Goal: Task Accomplishment & Management: Complete application form

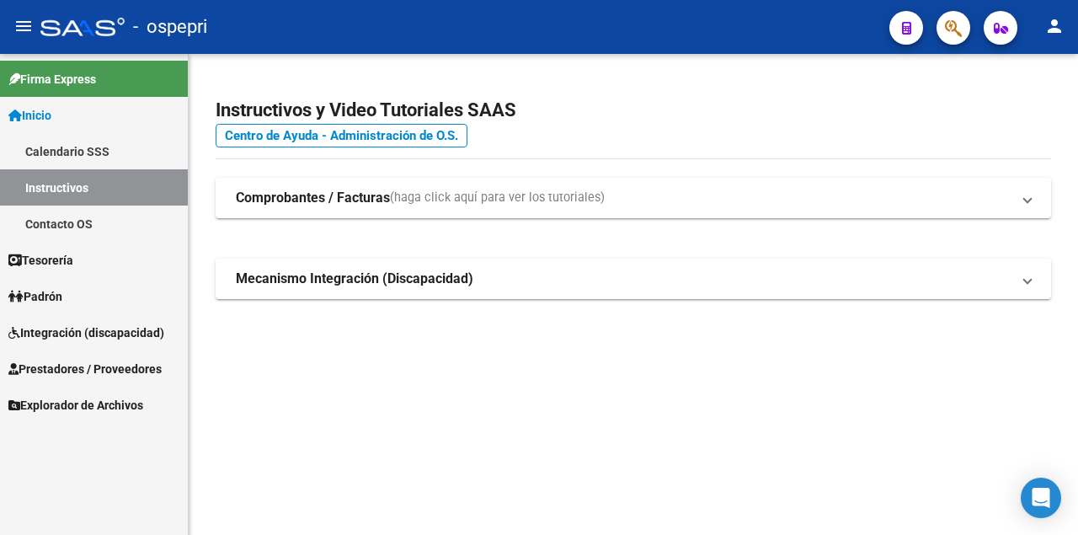
click at [76, 338] on span "Integración (discapacidad)" at bounding box center [86, 332] width 156 height 19
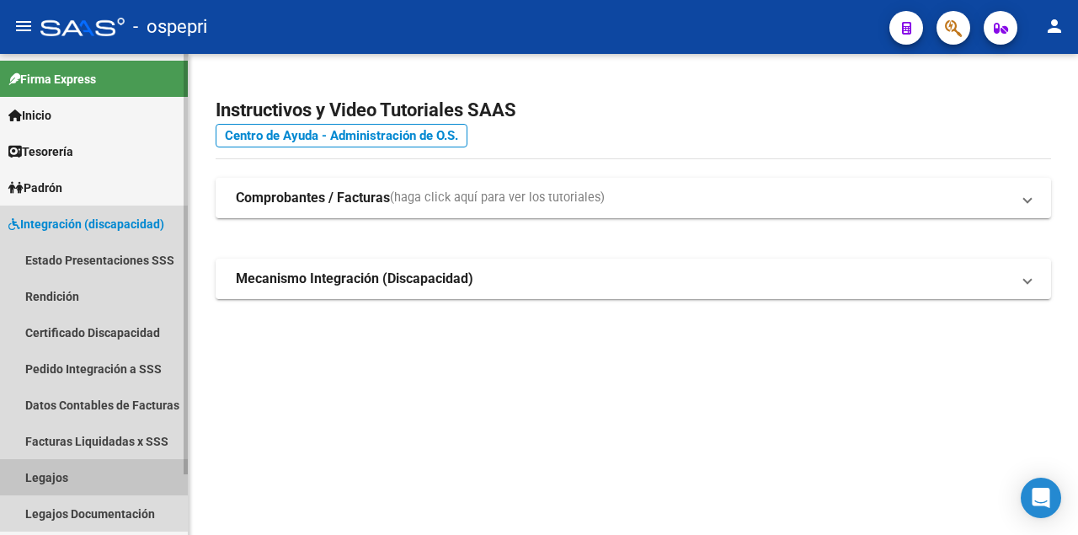
click at [56, 470] on link "Legajos" at bounding box center [94, 477] width 188 height 36
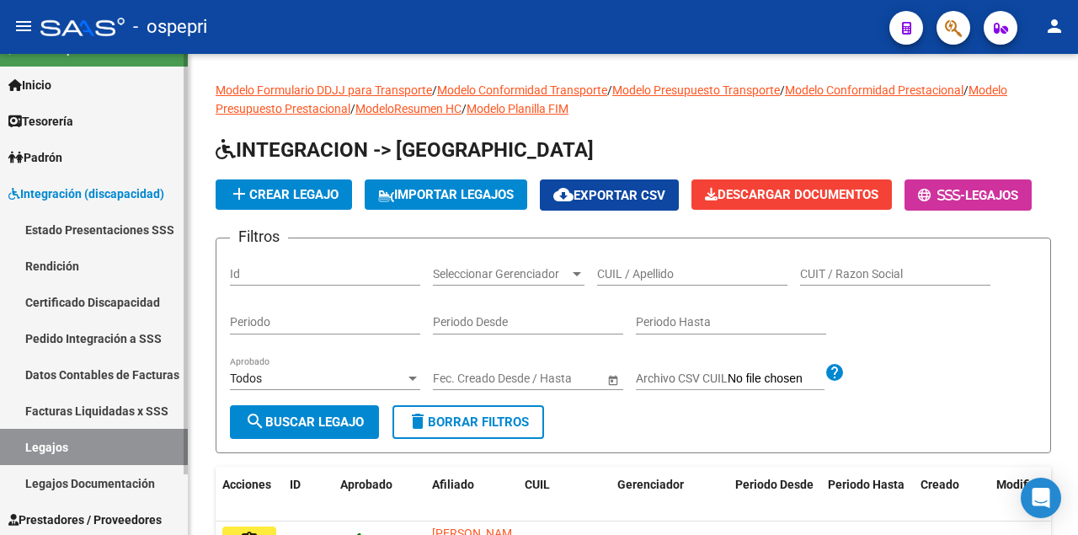
scroll to position [69, 0]
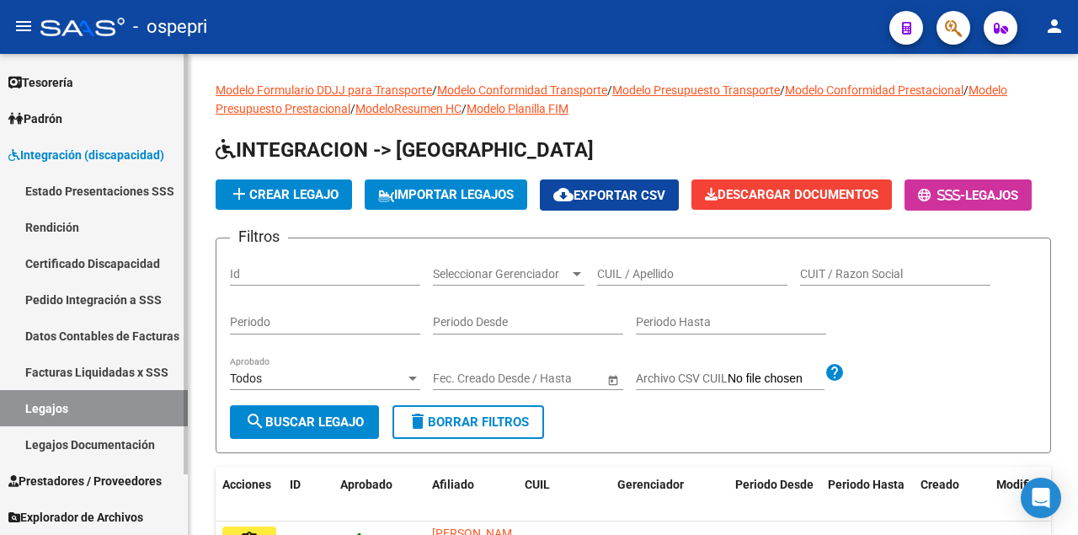
click at [60, 412] on link "Legajos" at bounding box center [94, 408] width 188 height 36
click at [88, 445] on link "Legajos Documentación" at bounding box center [94, 444] width 188 height 36
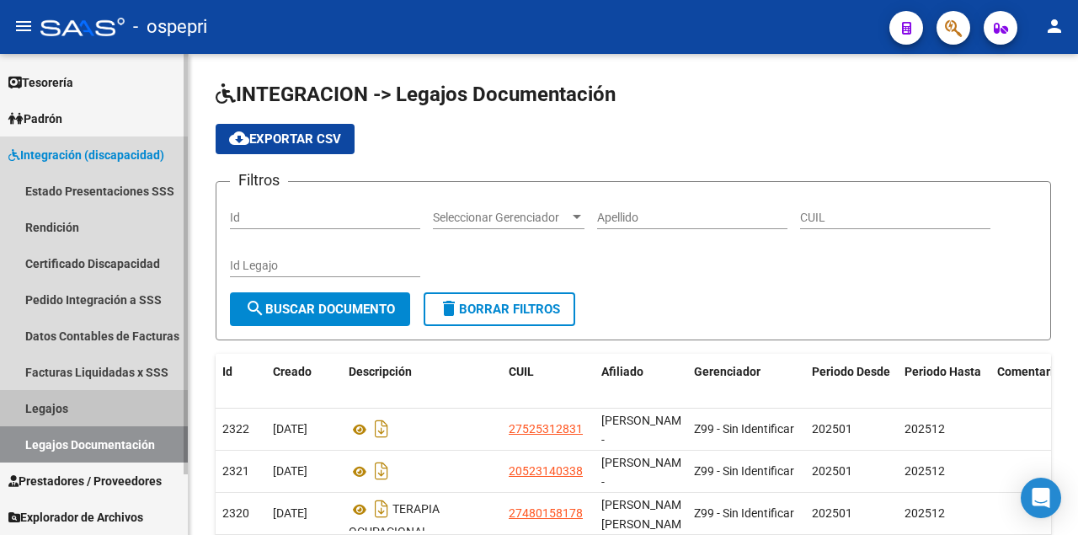
click at [72, 412] on link "Legajos" at bounding box center [94, 408] width 188 height 36
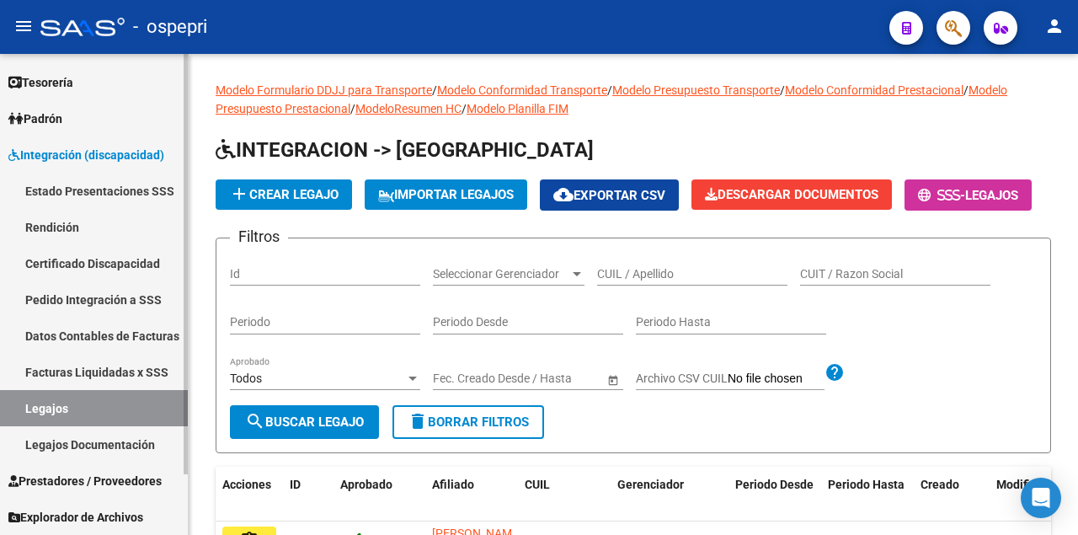
click at [64, 154] on span "Integración (discapacidad)" at bounding box center [86, 155] width 156 height 19
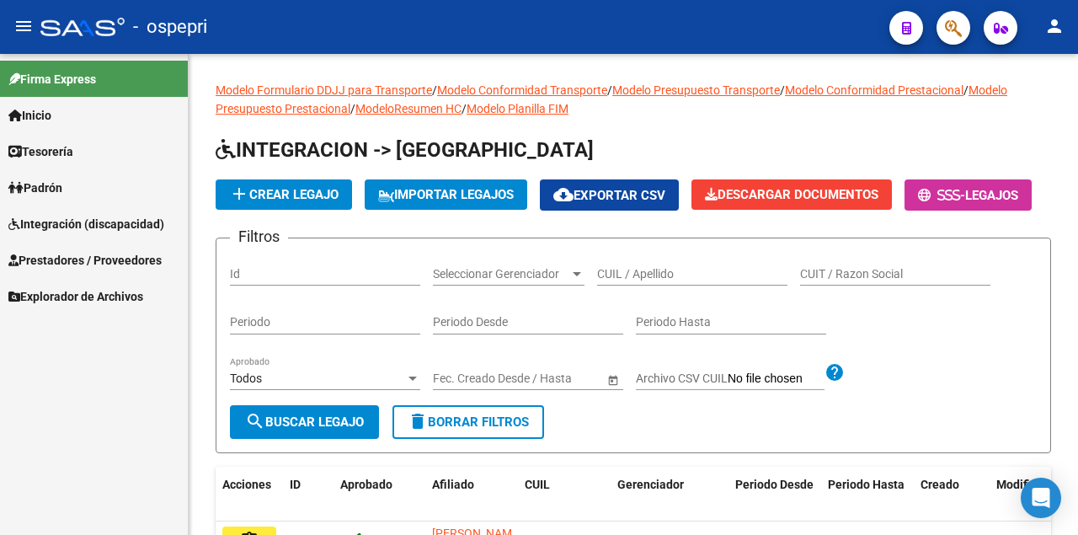
click at [66, 269] on span "Prestadores / Proveedores" at bounding box center [84, 260] width 153 height 19
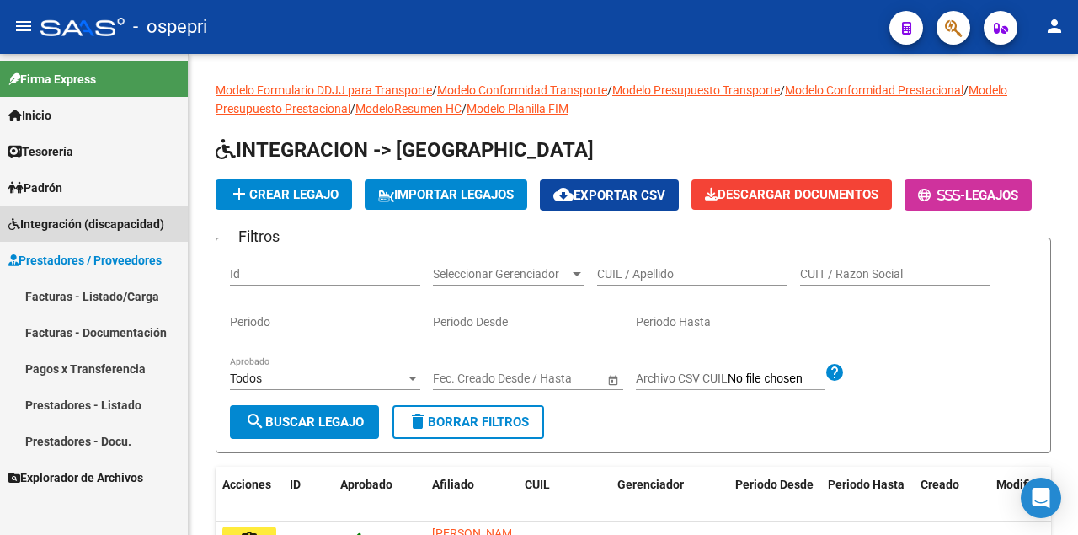
click at [67, 226] on span "Integración (discapacidad)" at bounding box center [86, 224] width 156 height 19
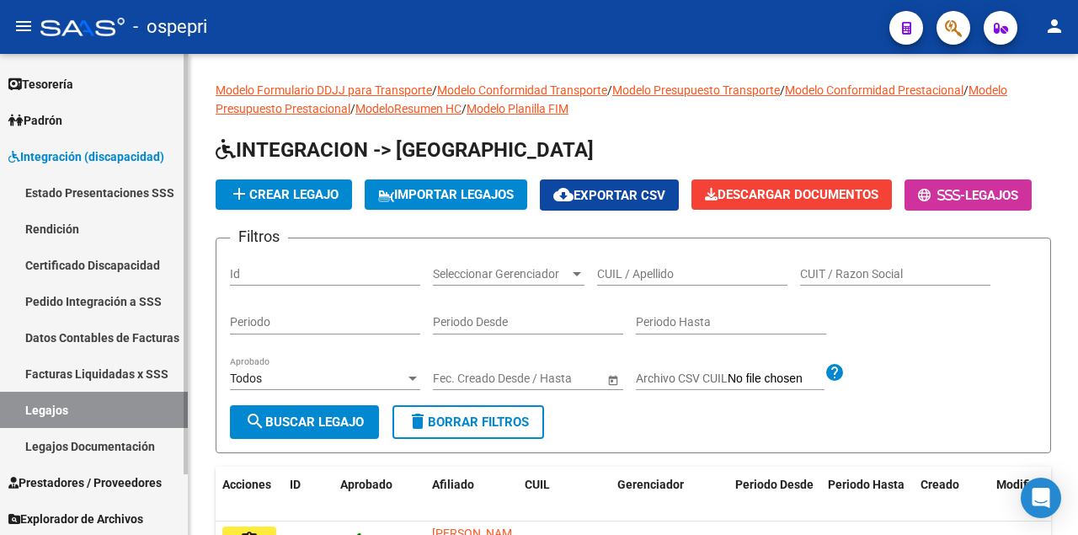
scroll to position [69, 0]
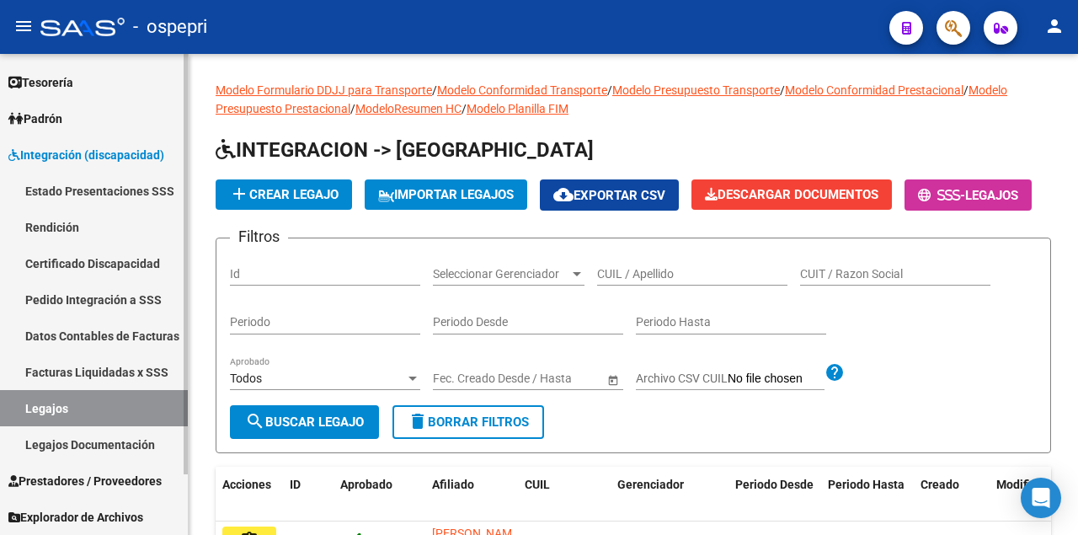
click at [65, 404] on link "Legajos" at bounding box center [94, 408] width 188 height 36
click at [699, 281] on input "CUIL / Apellido" at bounding box center [692, 274] width 190 height 14
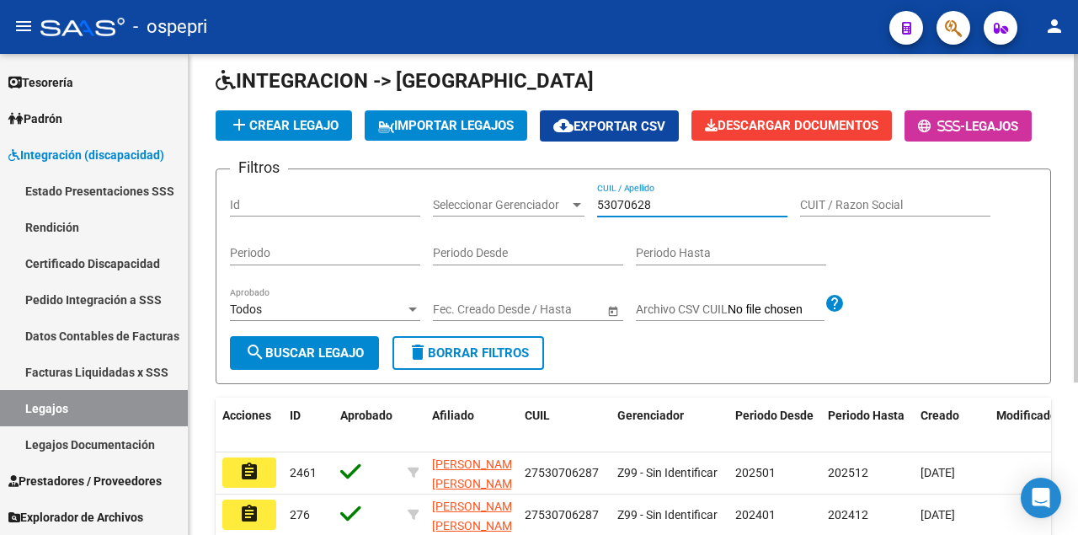
scroll to position [222, 0]
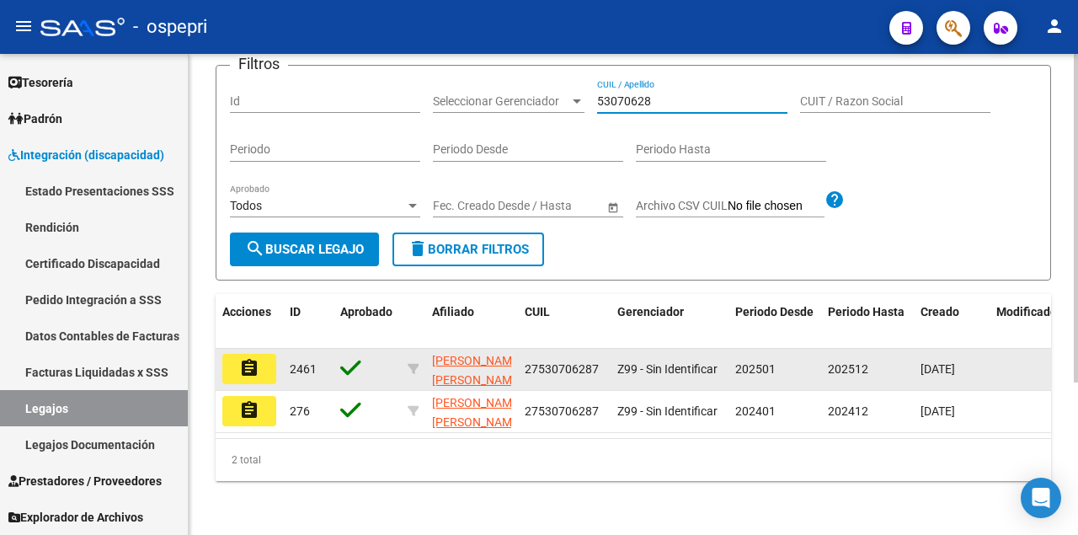
type input "53070628"
click at [246, 365] on mat-icon "assignment" at bounding box center [249, 368] width 20 height 20
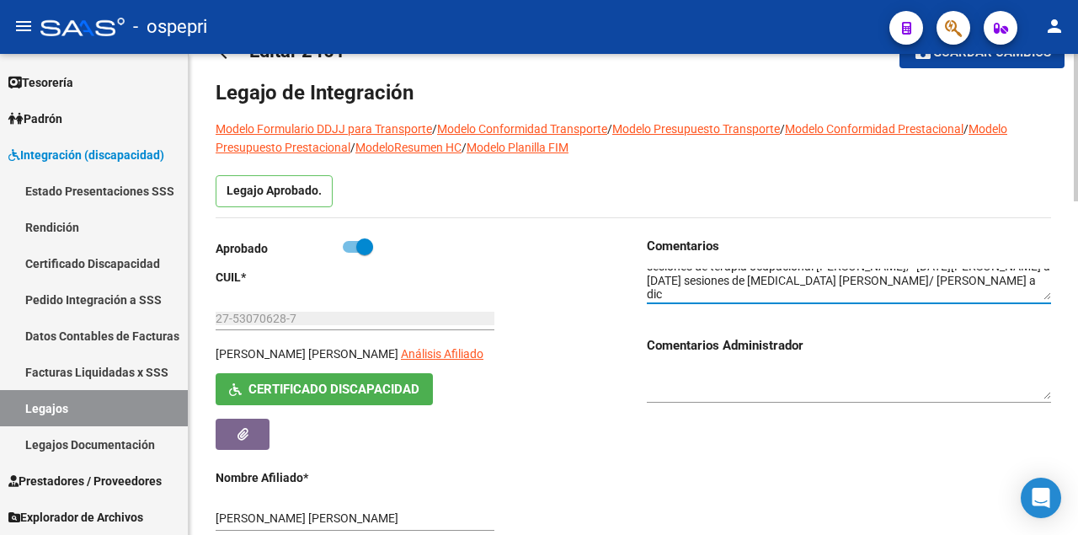
scroll to position [71, 0]
click at [987, 290] on textarea at bounding box center [849, 285] width 404 height 32
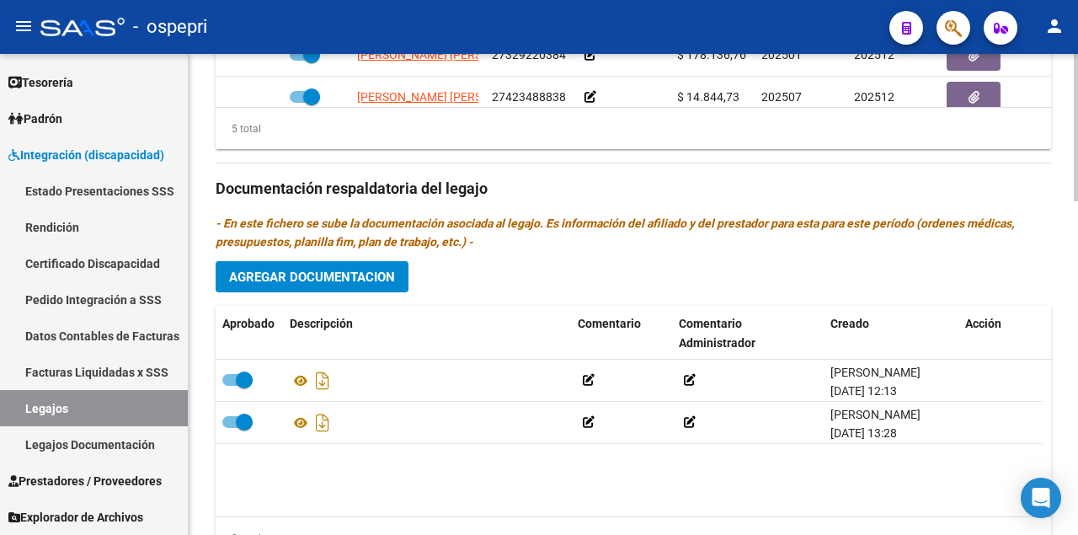
scroll to position [1091, 0]
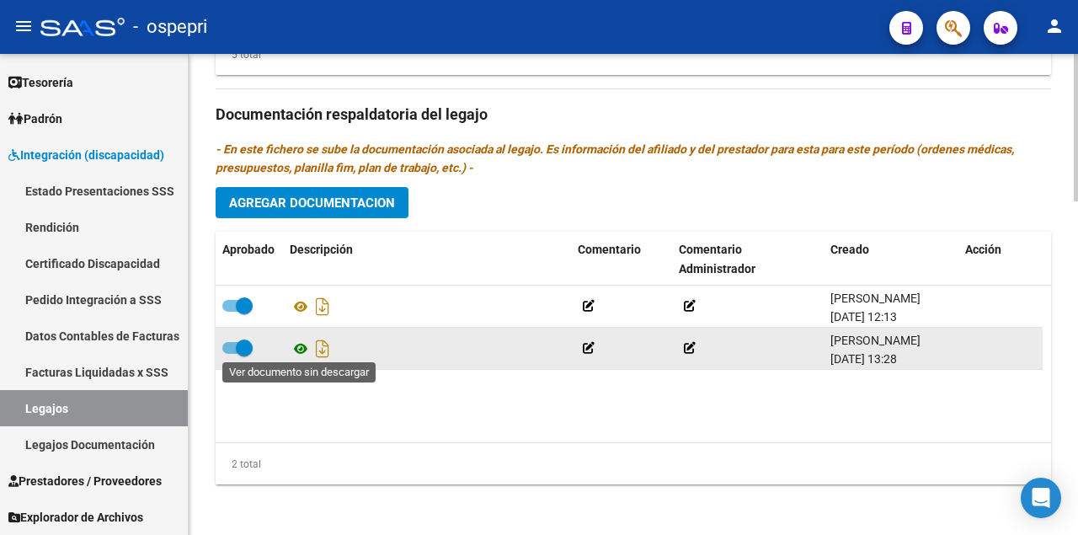
type textarea "12 PSICOLOGIA [PERSON_NAME] 12 FONOAUDIOLOGIA [PERSON_NAME] 12 [MEDICAL_DATA] […"
click at [298, 349] on icon at bounding box center [301, 348] width 22 height 20
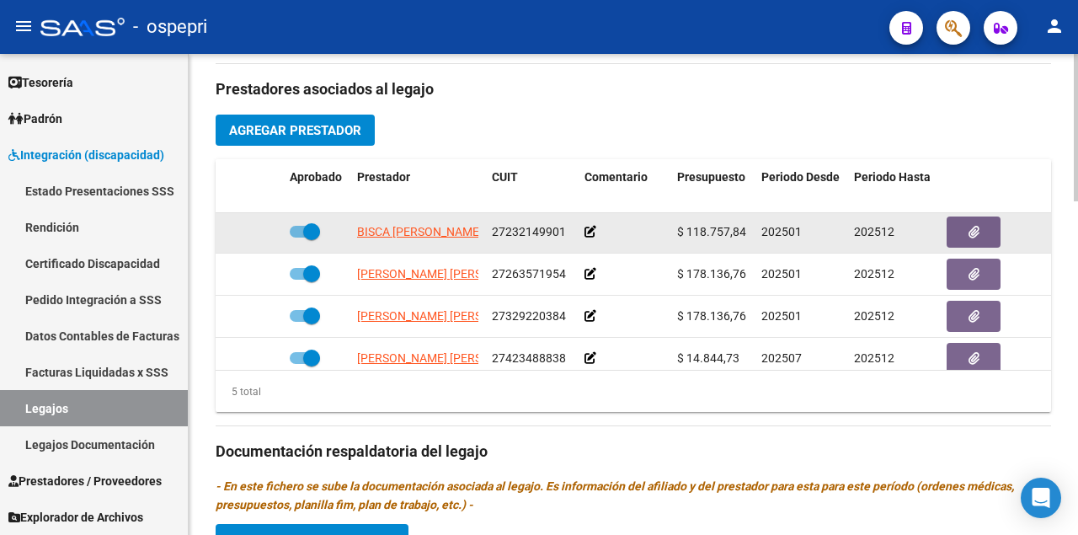
scroll to position [0, 0]
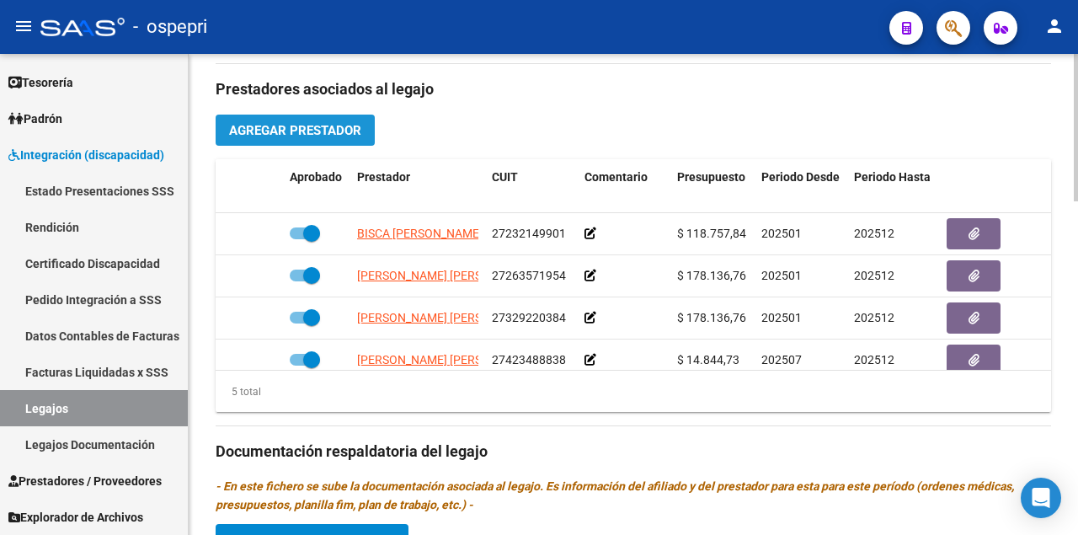
click at [270, 136] on button "Agregar Prestador" at bounding box center [295, 130] width 159 height 31
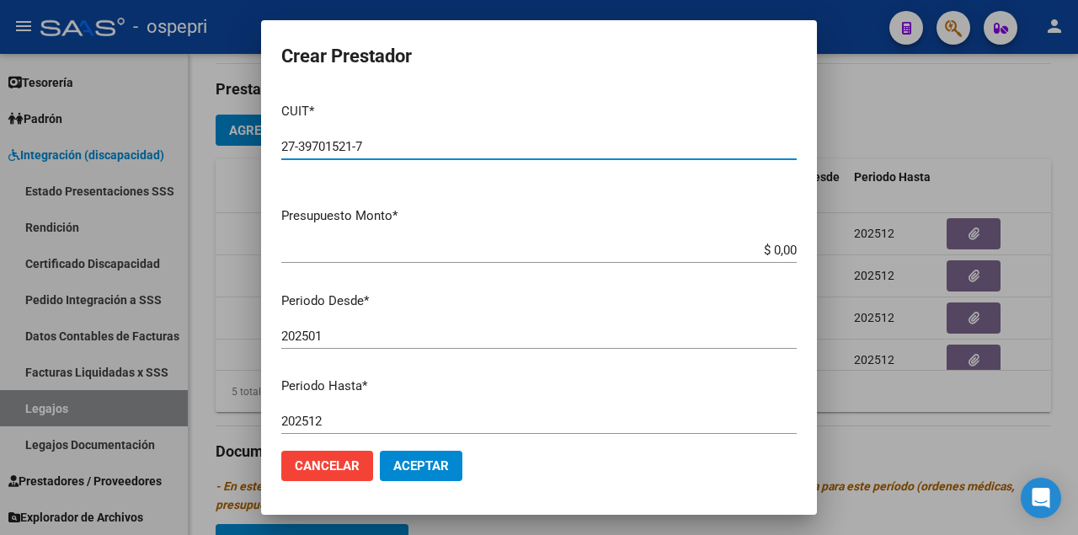
type input "27-39701521-7"
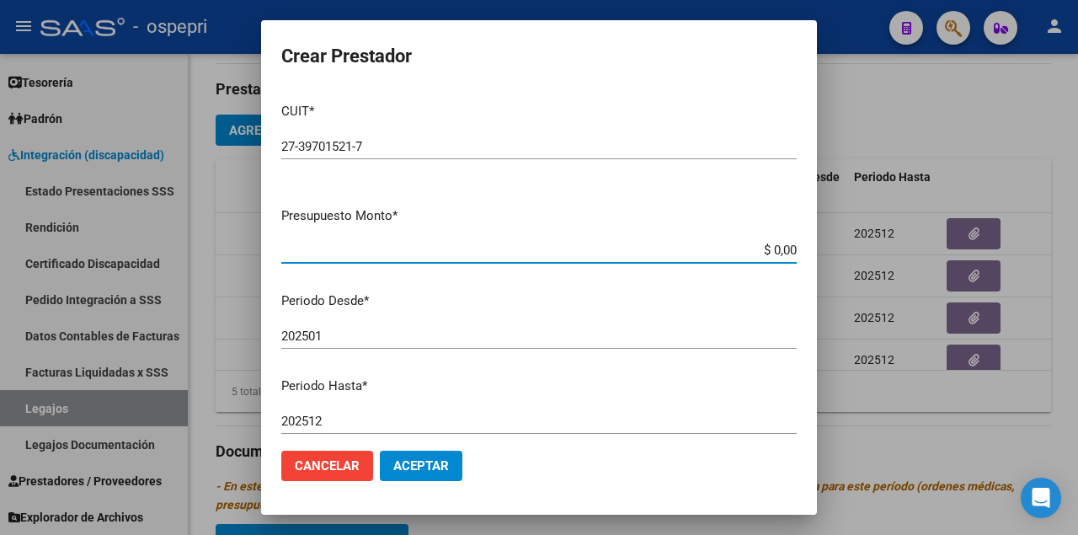
drag, startPoint x: 753, startPoint y: 253, endPoint x: 986, endPoint y: 260, distance: 233.4
click at [985, 259] on div "Crear Prestador CUIT * 27-39701521-7 Ingresar CUIT ARCA Padrón Presupuesto Mont…" at bounding box center [539, 267] width 1078 height 535
type input "$ 14.844,73"
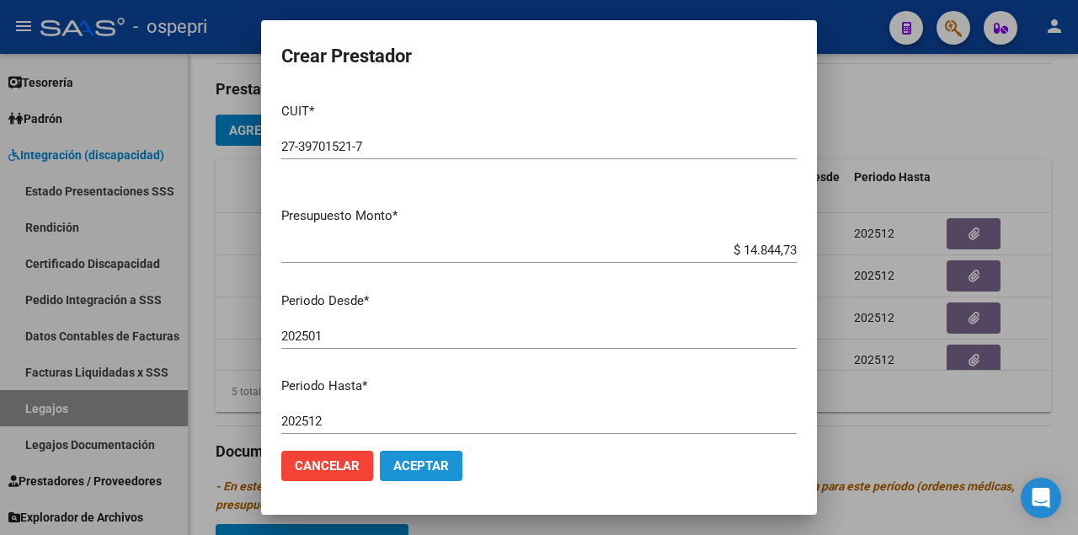
click at [440, 455] on button "Aceptar" at bounding box center [421, 465] width 83 height 30
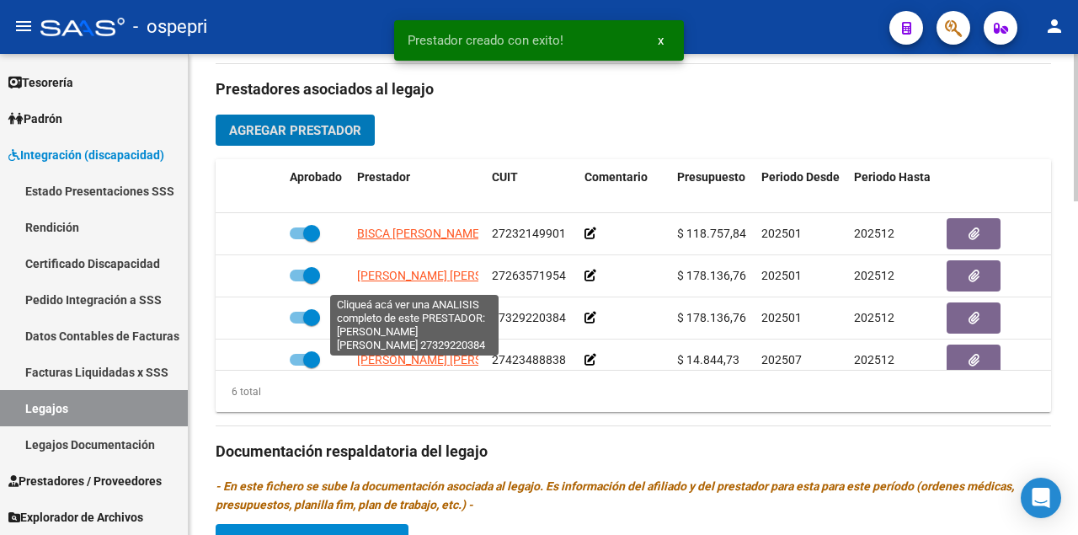
scroll to position [109, 0]
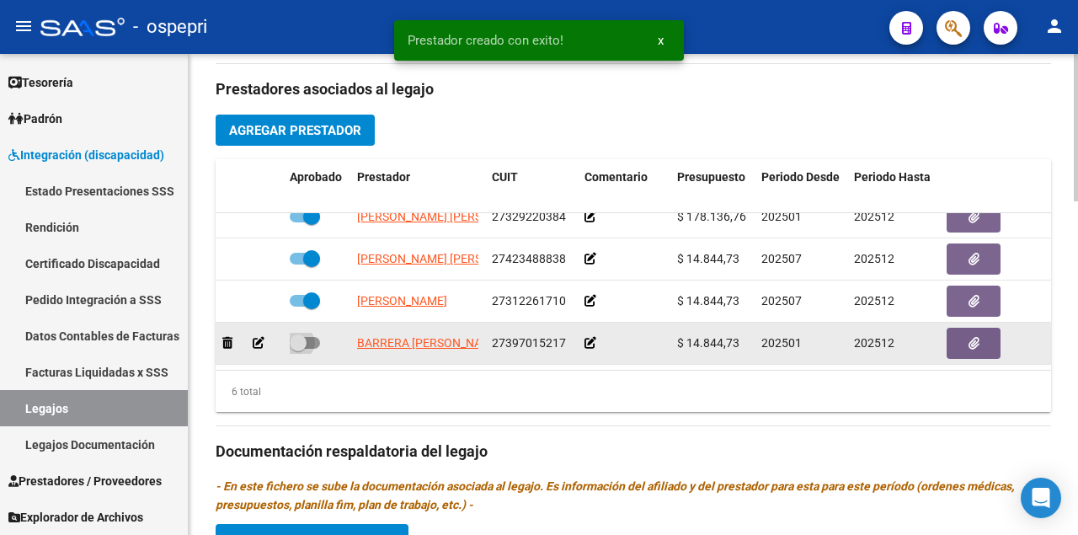
click at [310, 337] on span at bounding box center [305, 343] width 30 height 12
click at [298, 349] on input "checkbox" at bounding box center [297, 349] width 1 height 1
checkbox input "true"
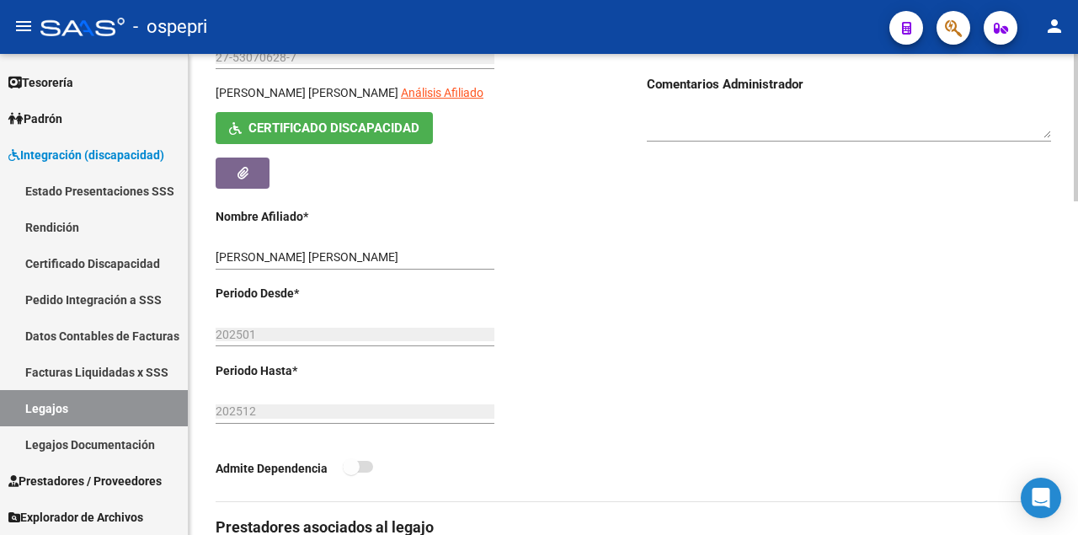
scroll to position [249, 0]
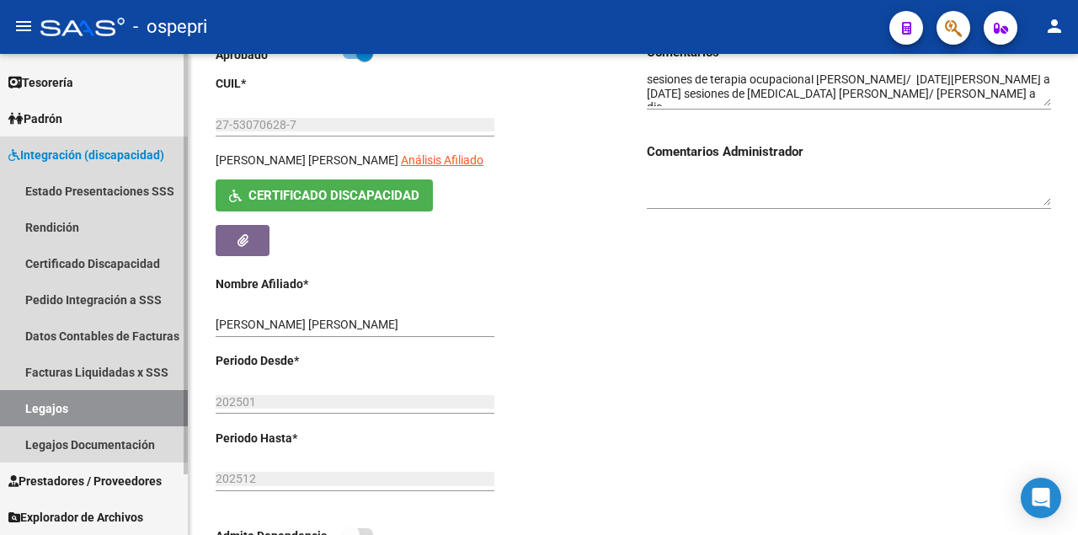
click at [56, 406] on link "Legajos" at bounding box center [94, 408] width 188 height 36
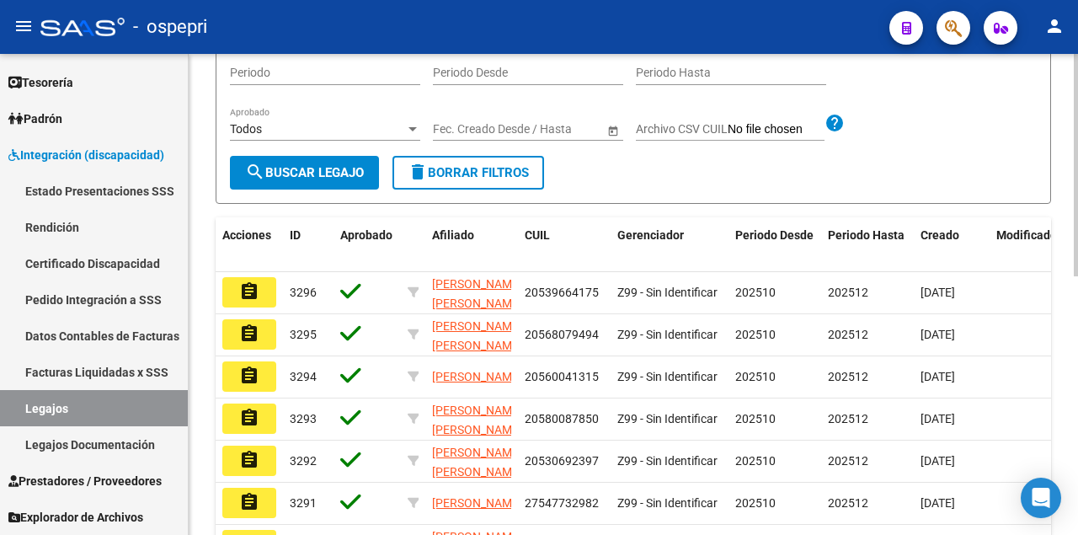
click at [632, 156] on div "Filtros Id Seleccionar Gerenciador Seleccionar Gerenciador CUIL / Apellido CUIT…" at bounding box center [633, 79] width 807 height 153
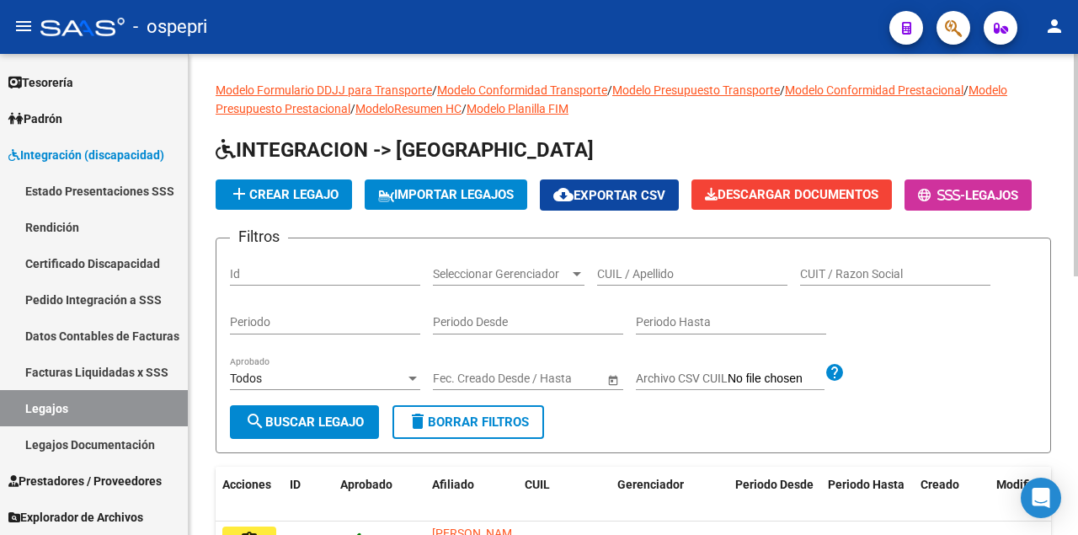
click at [634, 281] on input "CUIL / Apellido" at bounding box center [692, 274] width 190 height 14
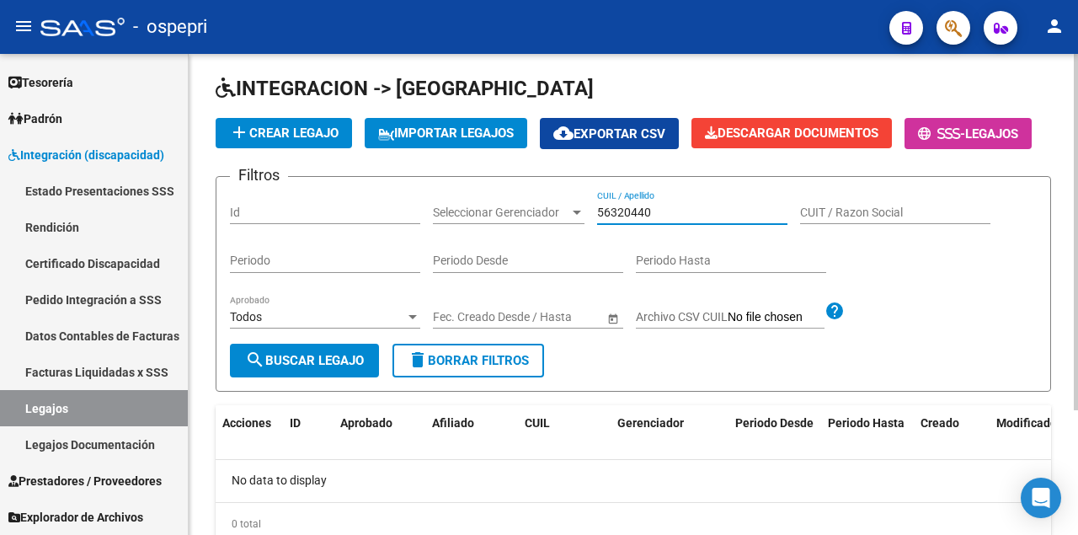
scroll to position [55, 0]
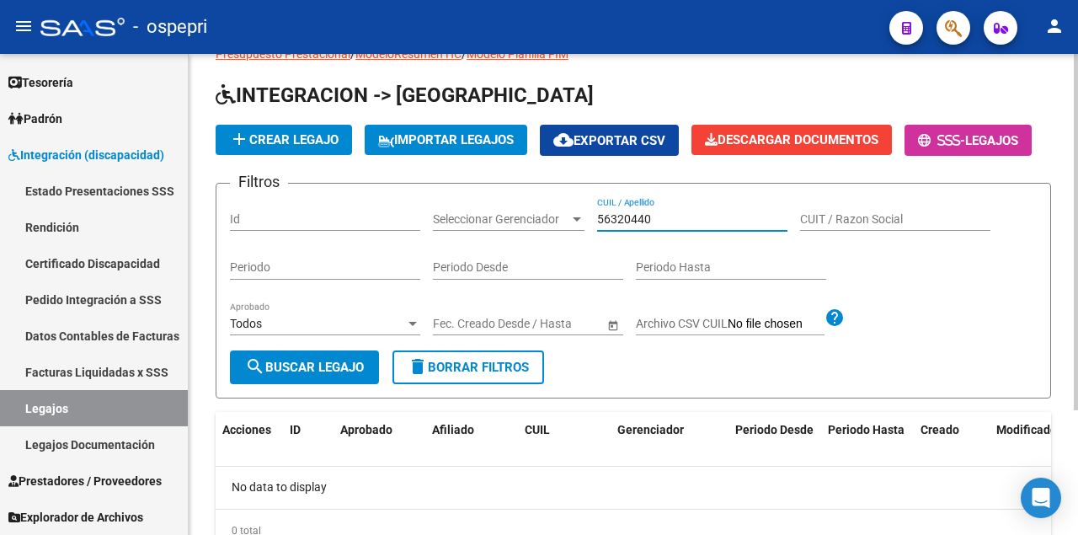
type input "56320440"
click at [299, 125] on button "add Crear Legajo" at bounding box center [284, 140] width 136 height 30
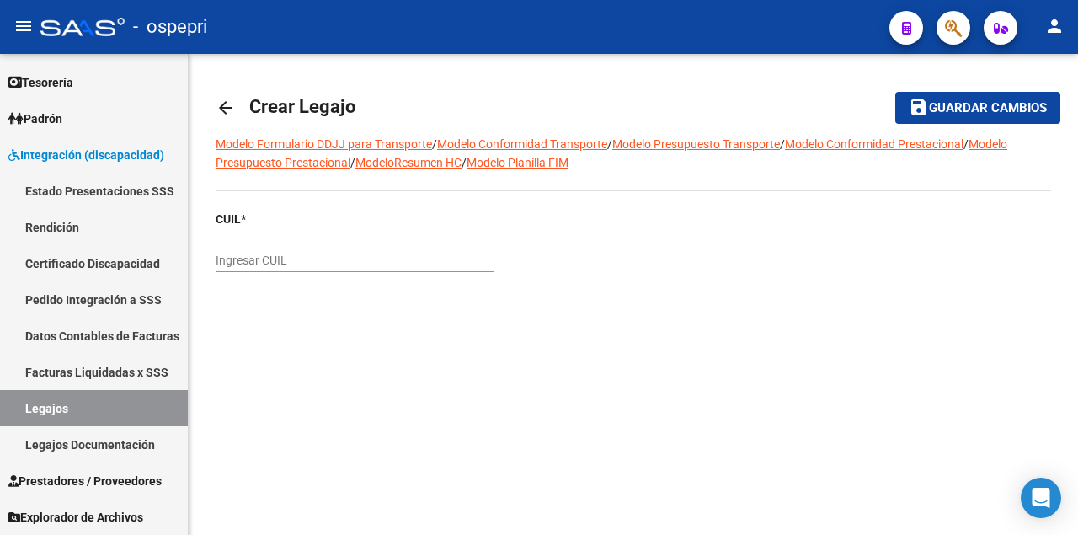
click at [253, 264] on input "Ingresar CUIL" at bounding box center [355, 260] width 279 height 14
type input "20-56320440-1"
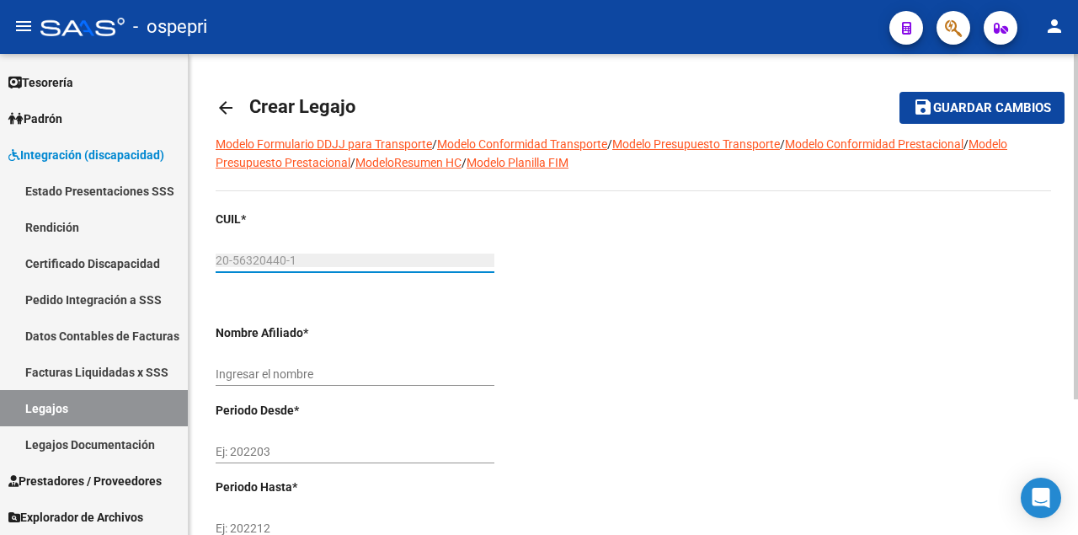
type input "[PERSON_NAME]"
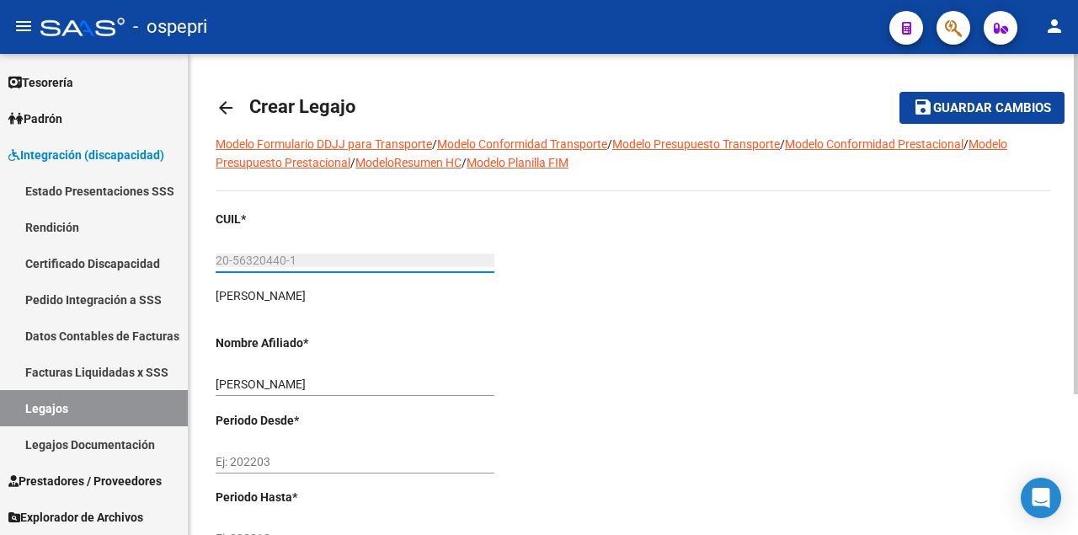
type input "20-56320440-1"
click at [305, 456] on input "Ej: 202203" at bounding box center [355, 462] width 279 height 14
type input "202510"
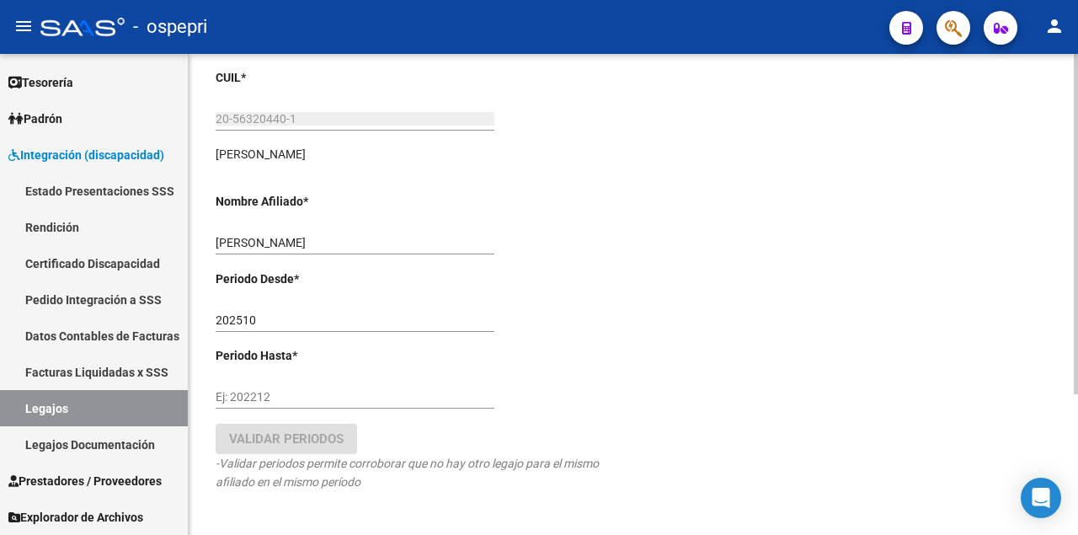
scroll to position [168, 0]
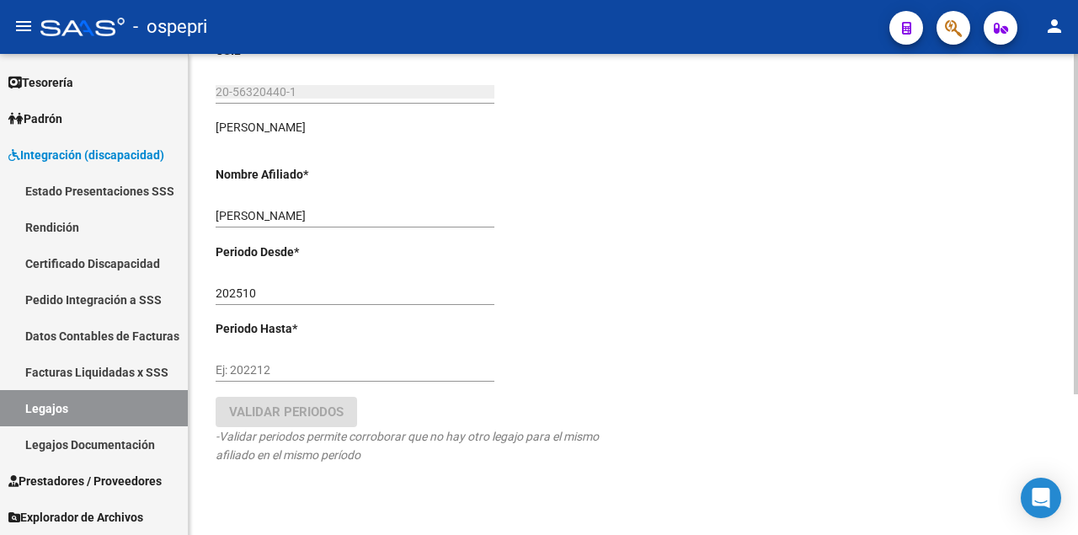
click at [246, 371] on input "Ej: 202212" at bounding box center [355, 370] width 279 height 14
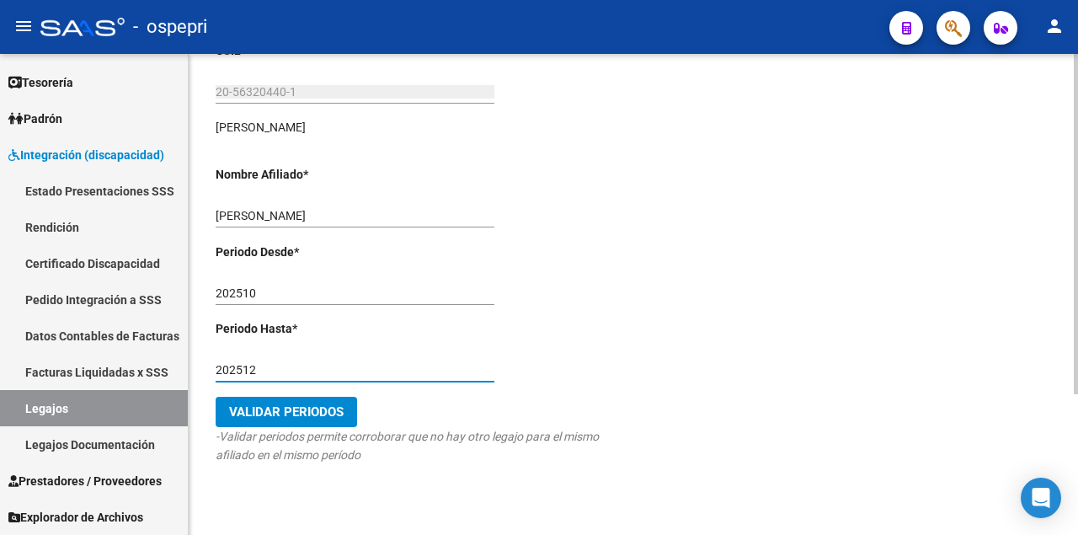
type input "202512"
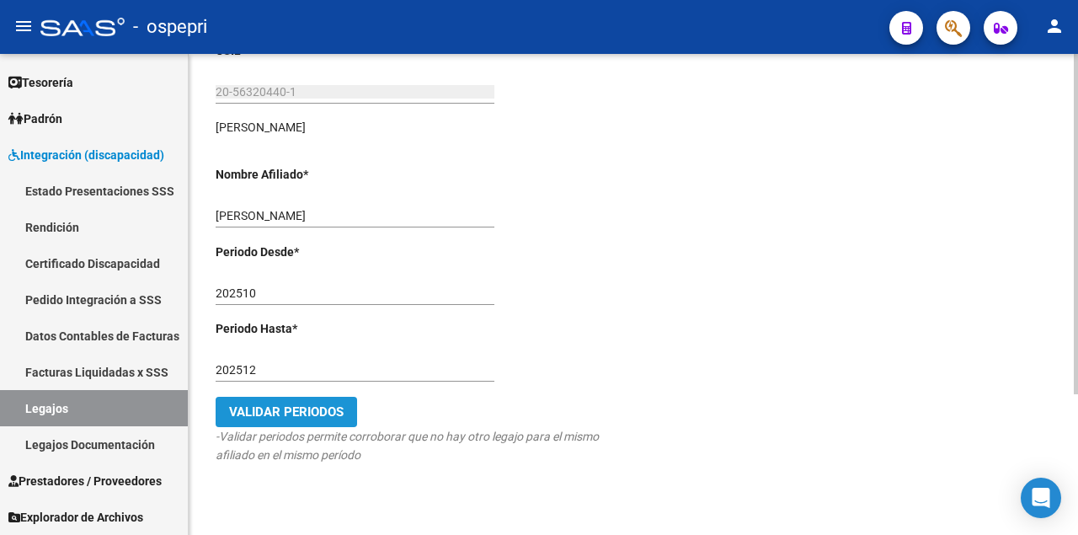
click at [306, 414] on span "Validar Periodos" at bounding box center [286, 411] width 115 height 15
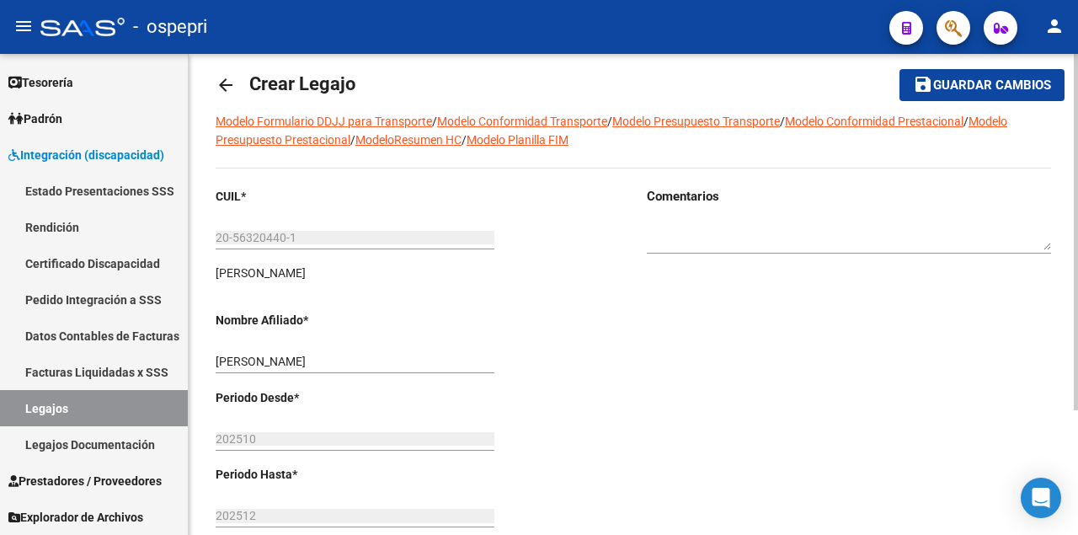
scroll to position [0, 0]
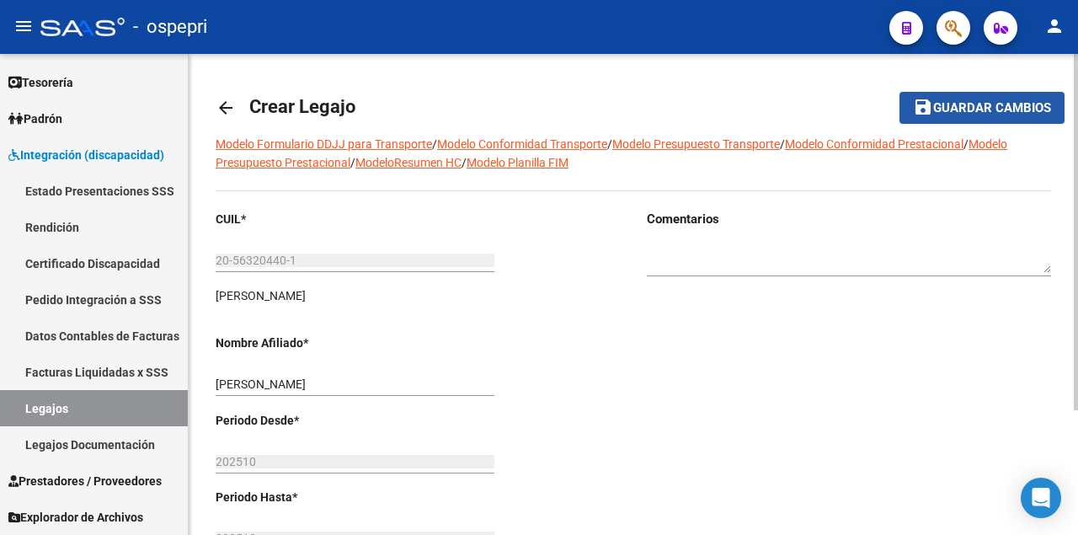
click at [960, 104] on span "Guardar cambios" at bounding box center [992, 108] width 118 height 15
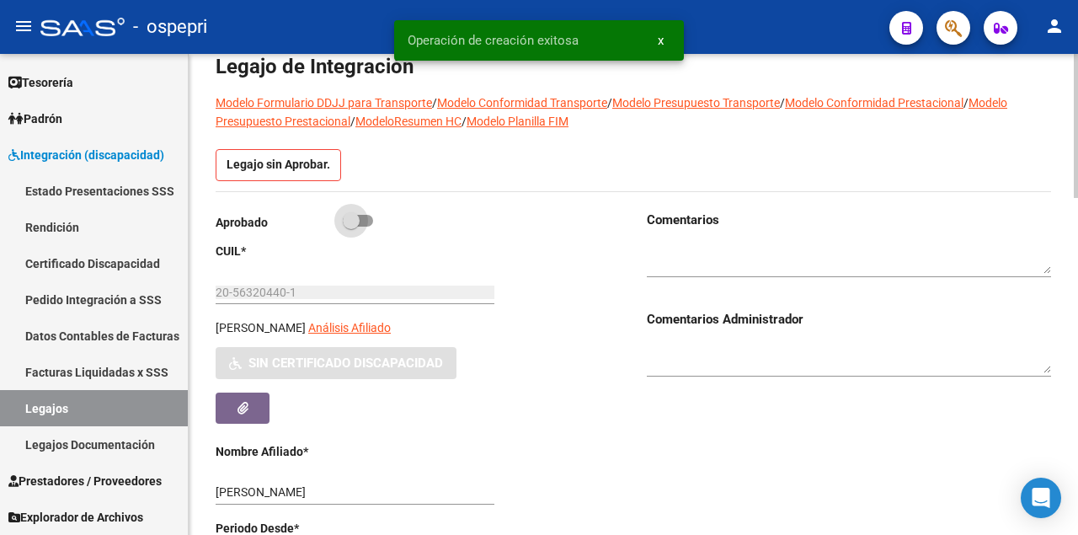
click at [367, 219] on span at bounding box center [358, 221] width 30 height 12
click at [351, 226] on input "checkbox" at bounding box center [350, 226] width 1 height 1
checkbox input "true"
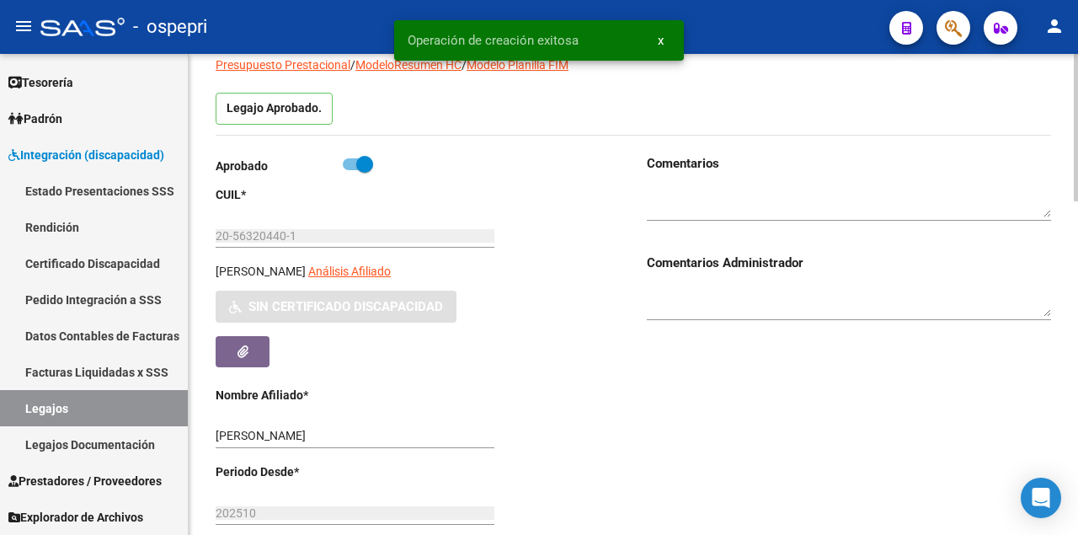
scroll to position [138, 0]
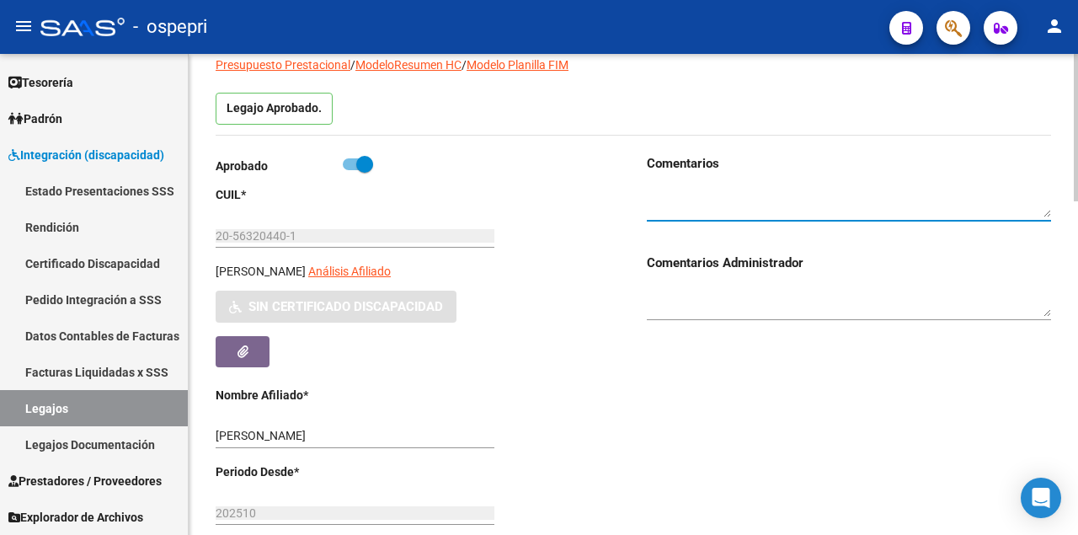
click at [653, 190] on textarea at bounding box center [849, 202] width 404 height 32
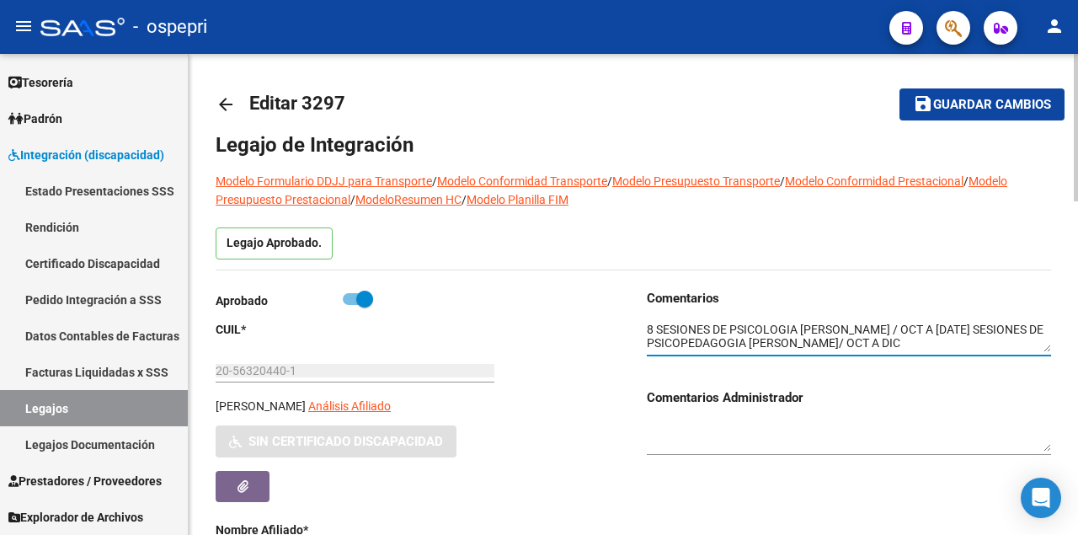
scroll to position [0, 0]
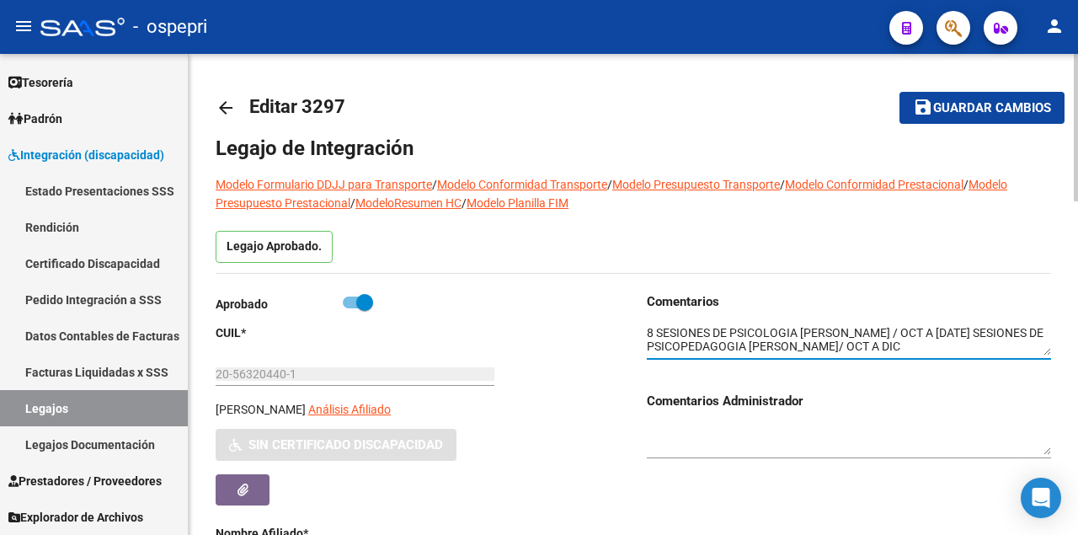
type textarea "8 SESIONES DE PSICOLOGIA [PERSON_NAME] / OCT A [DATE] SESIONES DE PSICOPEDAGOGI…"
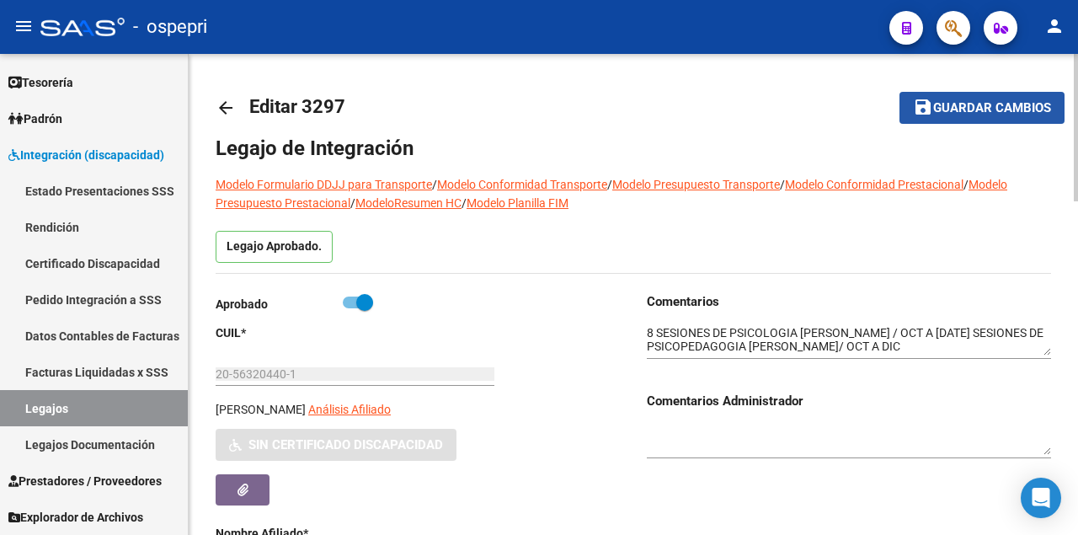
click at [985, 109] on span "Guardar cambios" at bounding box center [992, 108] width 118 height 15
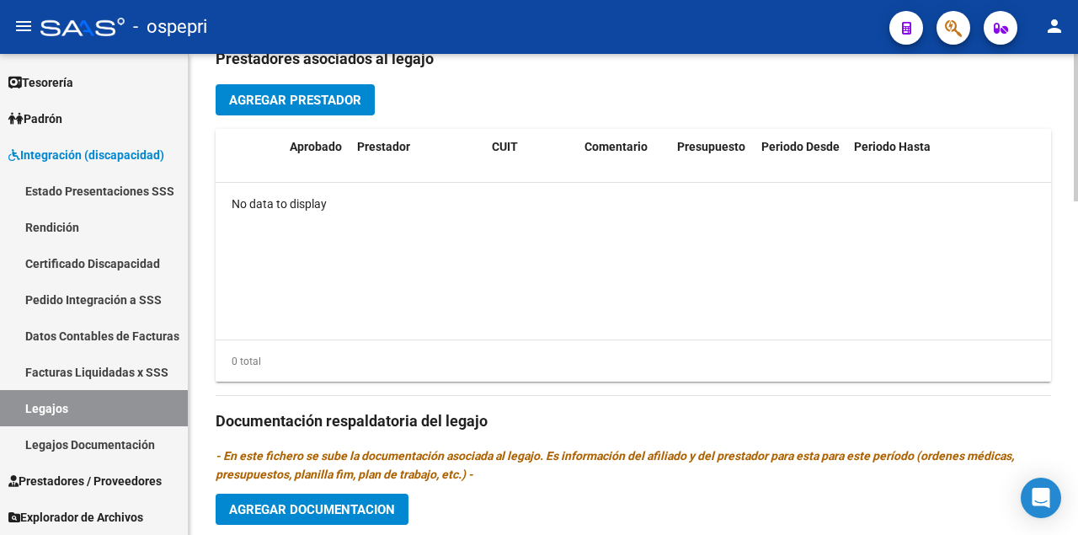
scroll to position [786, 0]
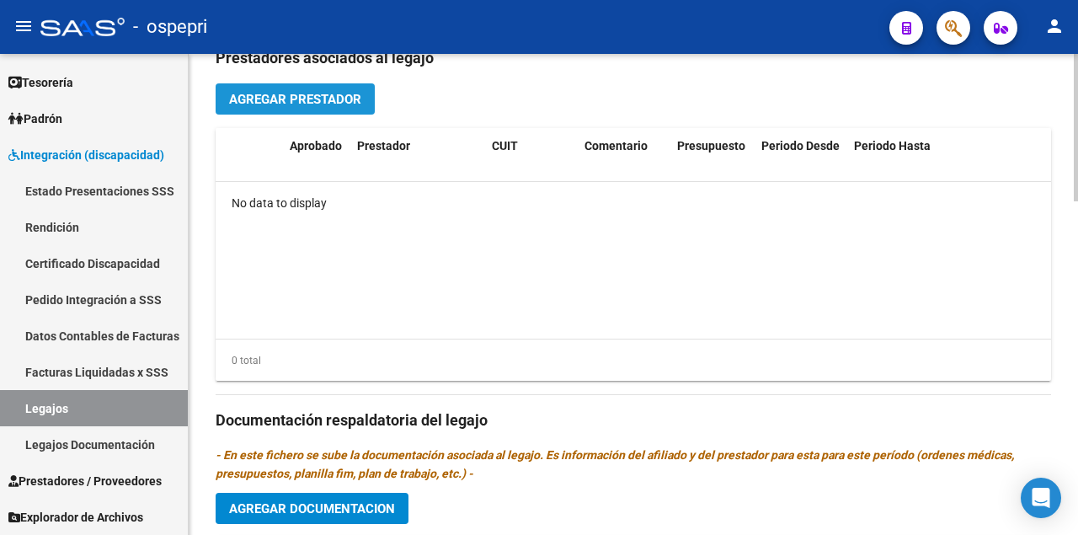
click at [328, 99] on span "Agregar Prestador" at bounding box center [295, 99] width 132 height 15
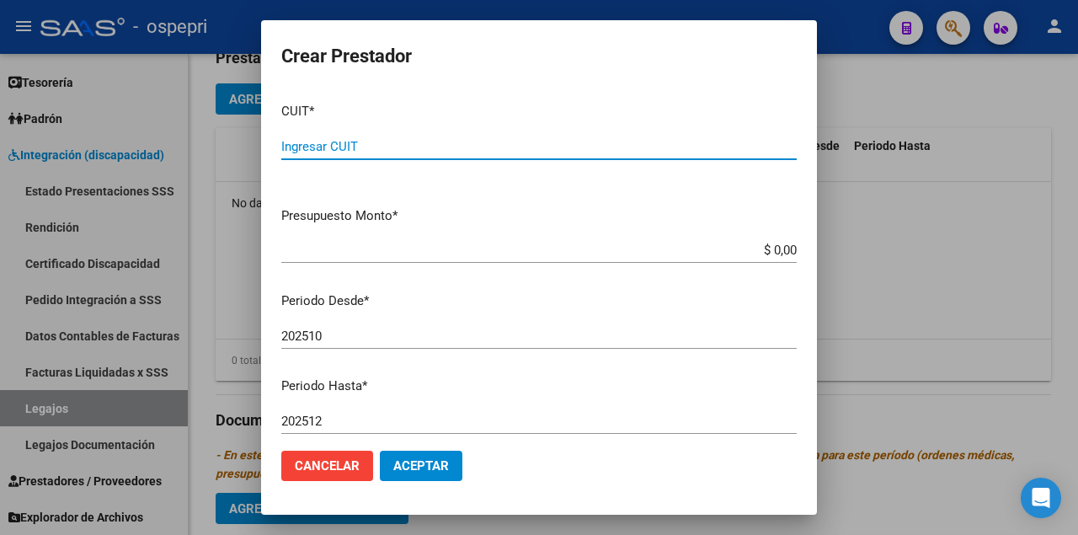
paste input "27-31939858-4"
type input "27-31939858-4"
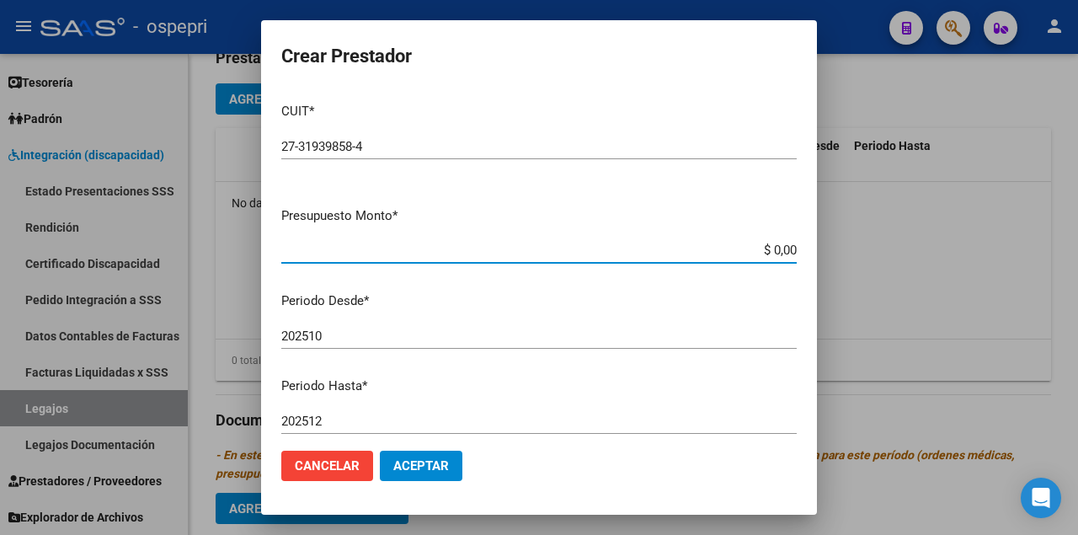
drag, startPoint x: 727, startPoint y: 253, endPoint x: 973, endPoint y: 237, distance: 246.4
click at [973, 237] on div "Crear Prestador CUIT * 27-31939858-4 Ingresar CUIT ARCA Padrón Presupuesto Mont…" at bounding box center [539, 267] width 1078 height 535
type input "$ 14.844,73"
click at [423, 455] on button "Aceptar" at bounding box center [421, 465] width 83 height 30
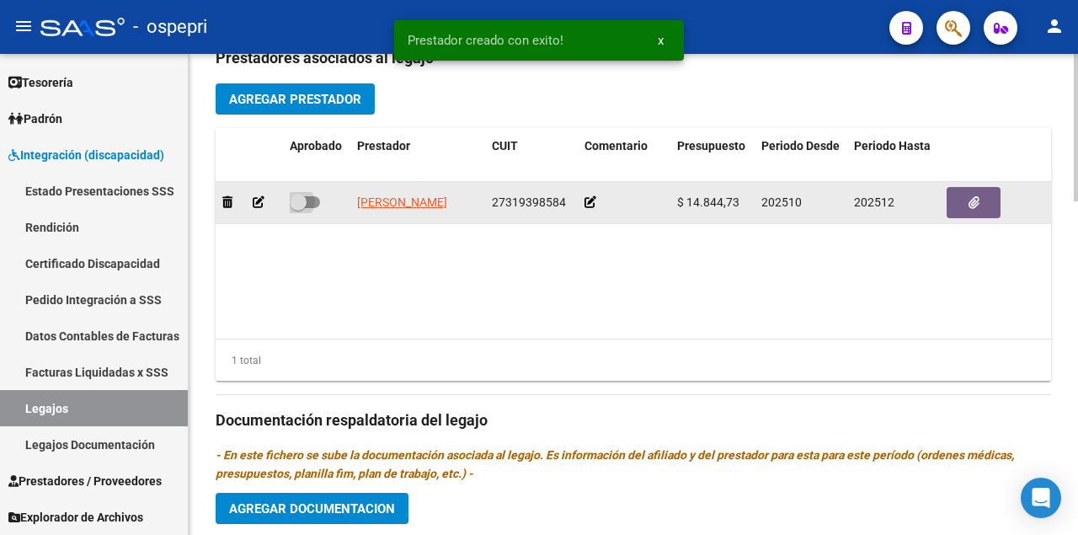
click at [312, 200] on span at bounding box center [305, 202] width 30 height 12
click at [298, 208] on input "checkbox" at bounding box center [297, 208] width 1 height 1
checkbox input "true"
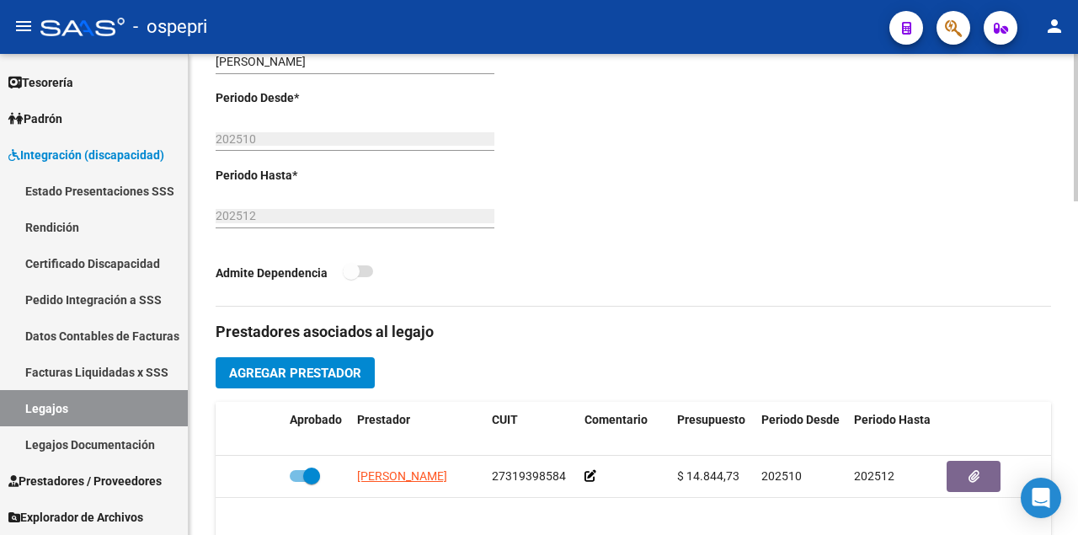
scroll to position [754, 0]
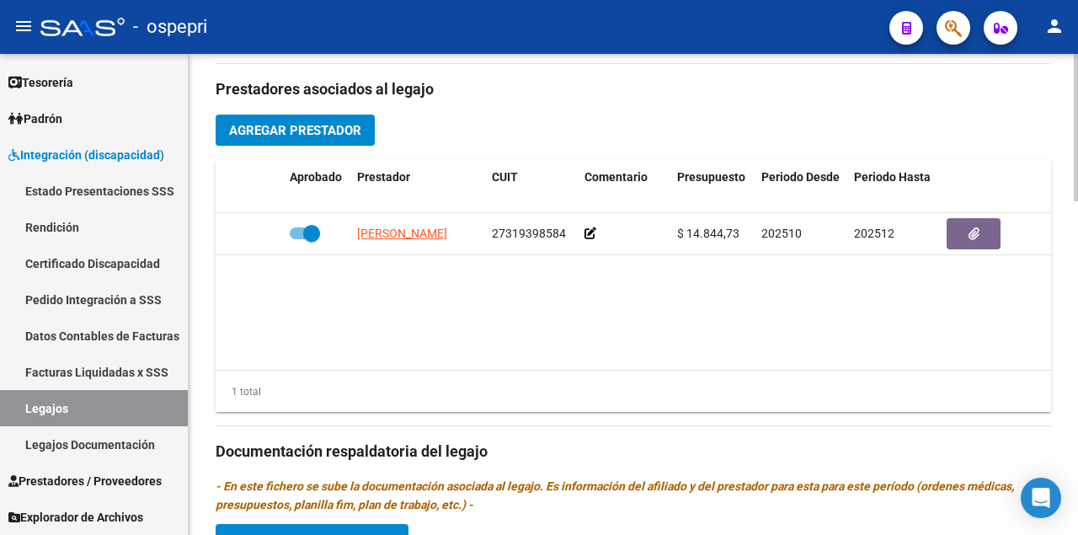
click at [322, 128] on span "Agregar Prestador" at bounding box center [295, 130] width 132 height 15
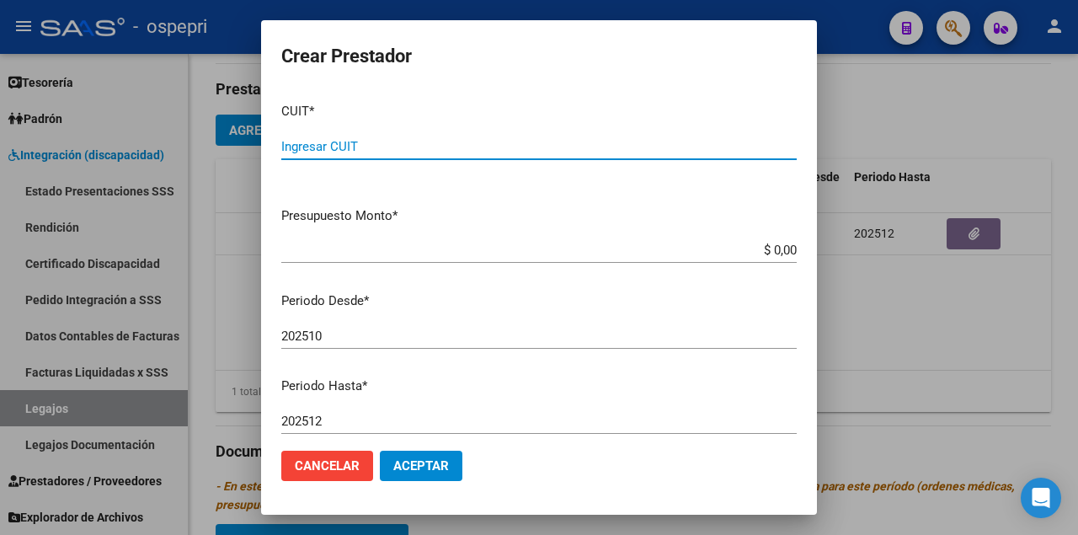
paste input "27-27640324-4"
type input "27-27640324-4"
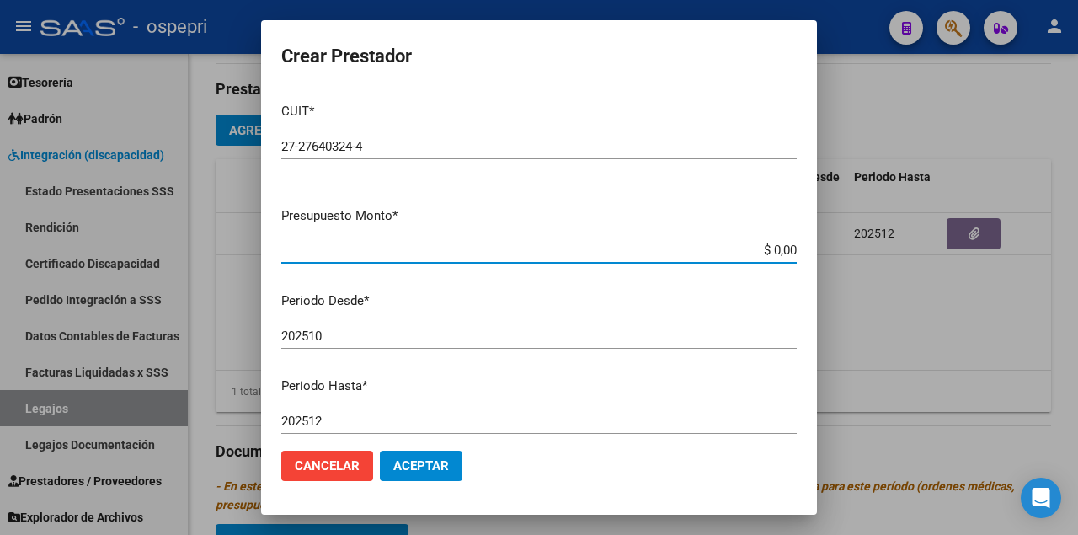
drag, startPoint x: 744, startPoint y: 251, endPoint x: 896, endPoint y: 251, distance: 151.6
click at [896, 251] on div "Crear Prestador CUIT * 27-27640324-4 Ingresar CUIT ARCA Padrón Presupuesto Mont…" at bounding box center [539, 267] width 1078 height 535
type input "$ 14.844,73"
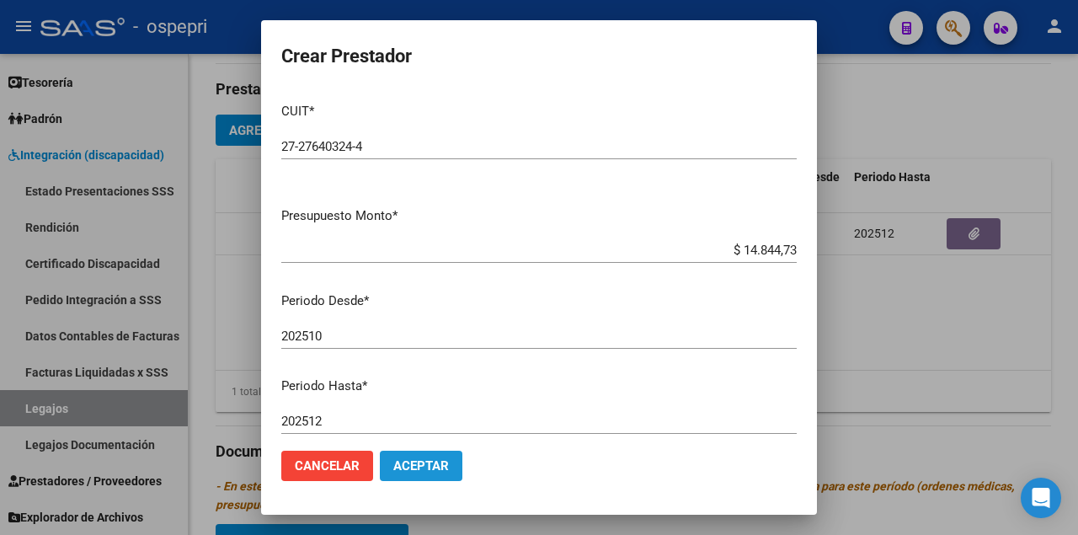
click at [435, 470] on span "Aceptar" at bounding box center [421, 465] width 56 height 15
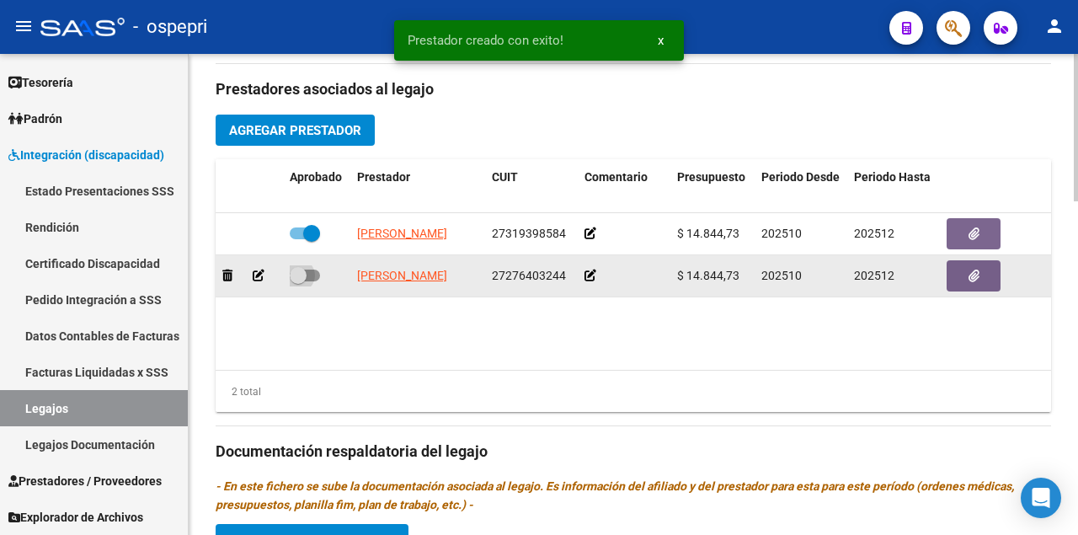
click at [312, 269] on span at bounding box center [305, 275] width 30 height 12
click at [298, 281] on input "checkbox" at bounding box center [297, 281] width 1 height 1
checkbox input "true"
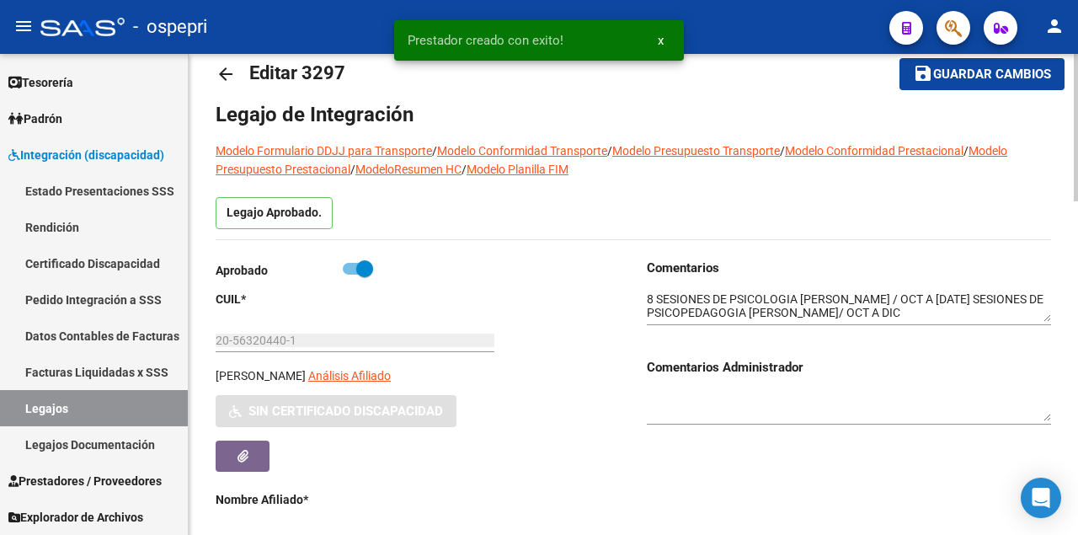
scroll to position [25, 0]
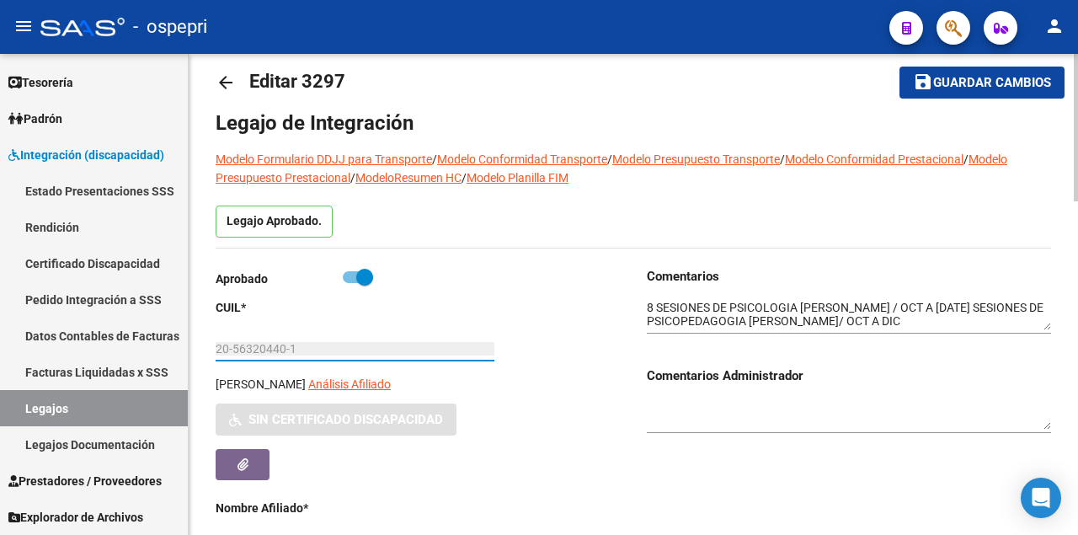
drag, startPoint x: 304, startPoint y: 344, endPoint x: 214, endPoint y: 344, distance: 90.1
click at [611, 504] on div "Aprobado CUIL * 20-56320440-1 Ingresar CUIL [PERSON_NAME] Análisis Afiliado Sin…" at bounding box center [418, 523] width 404 height 512
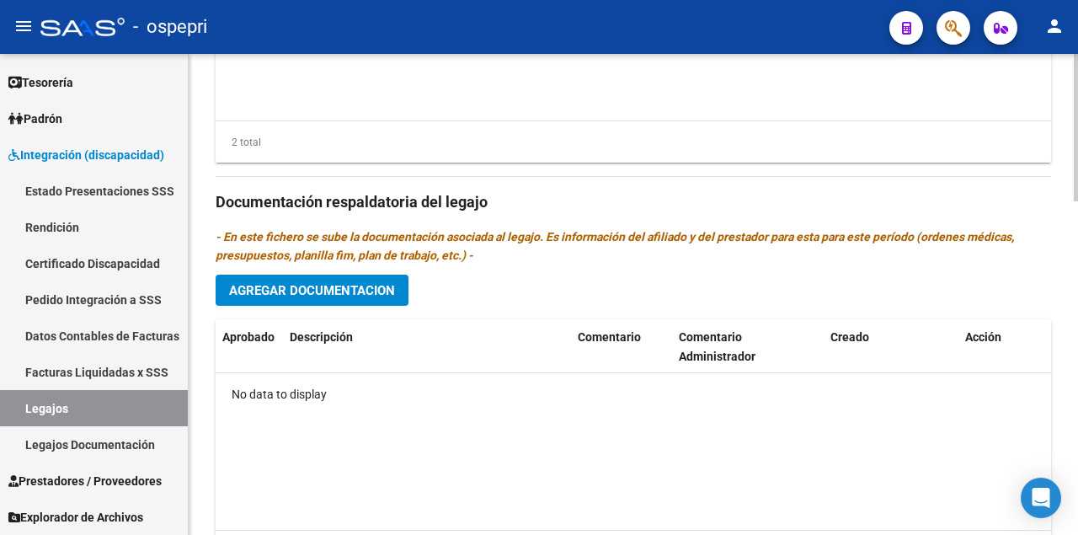
scroll to position [1091, 0]
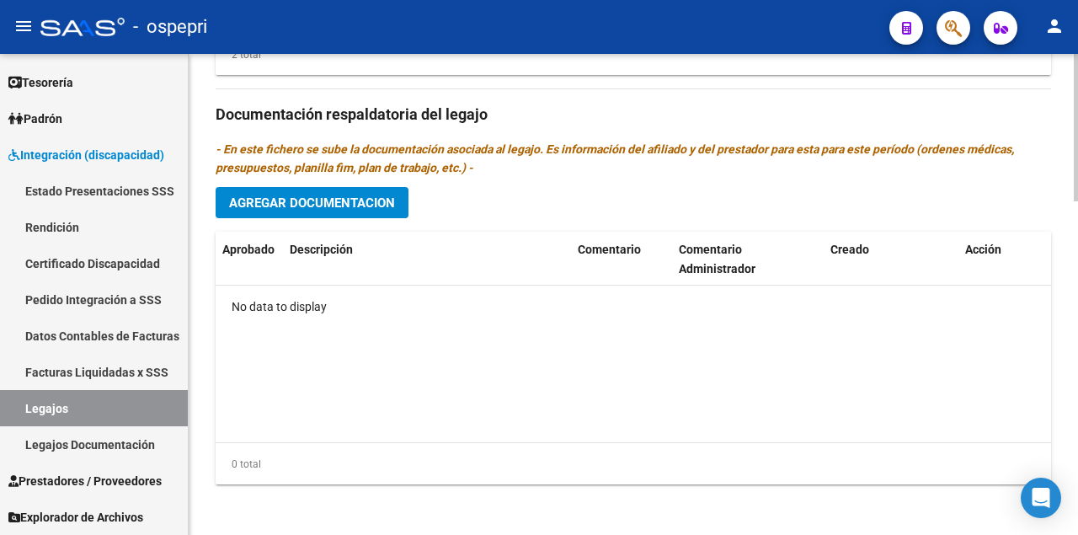
click at [314, 195] on span "Agregar Documentacion" at bounding box center [312, 202] width 166 height 15
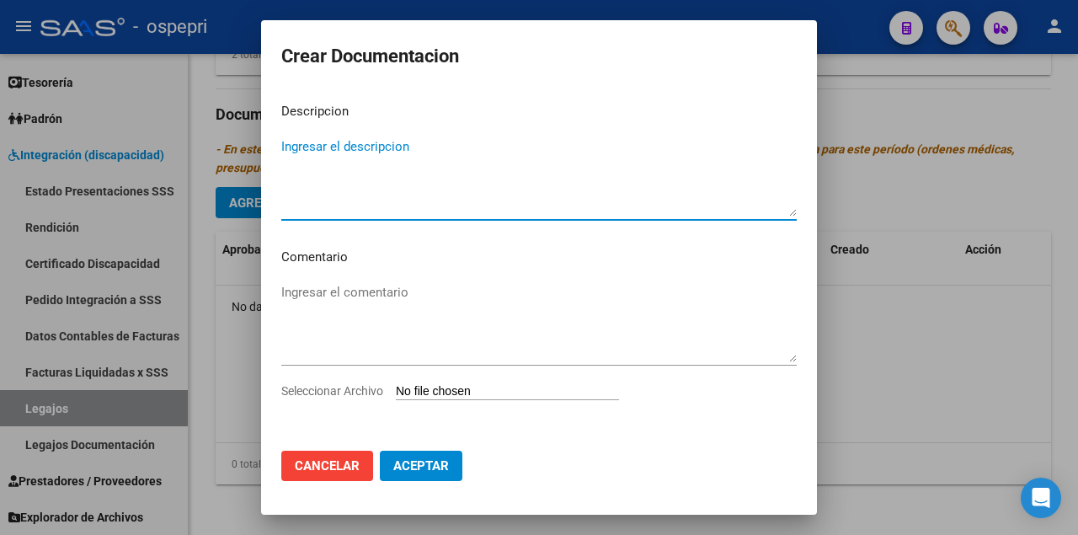
click at [497, 392] on input "Seleccionar Archivo" at bounding box center [507, 392] width 223 height 16
type input "C:\fakepath\20563204401.pdf"
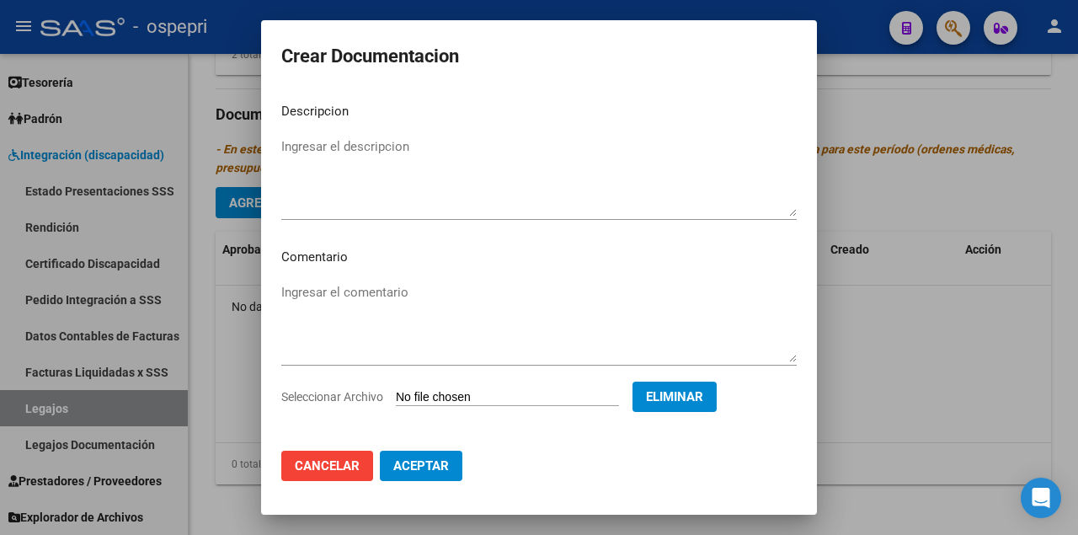
click at [408, 461] on span "Aceptar" at bounding box center [421, 465] width 56 height 15
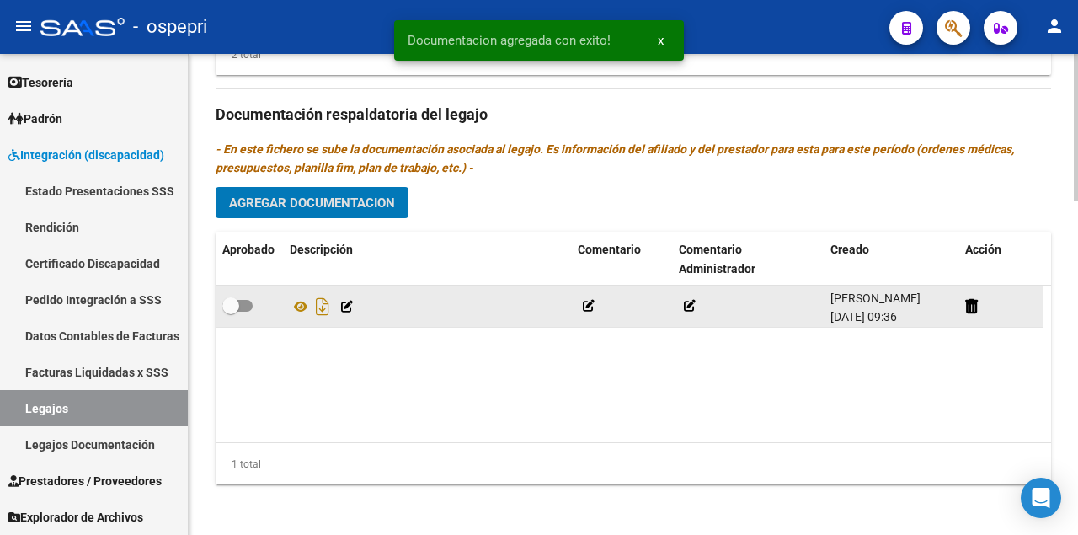
drag, startPoint x: 244, startPoint y: 307, endPoint x: 249, endPoint y: 316, distance: 9.8
click at [244, 306] on span at bounding box center [237, 306] width 30 height 12
click at [231, 312] on input "checkbox" at bounding box center [230, 312] width 1 height 1
checkbox input "true"
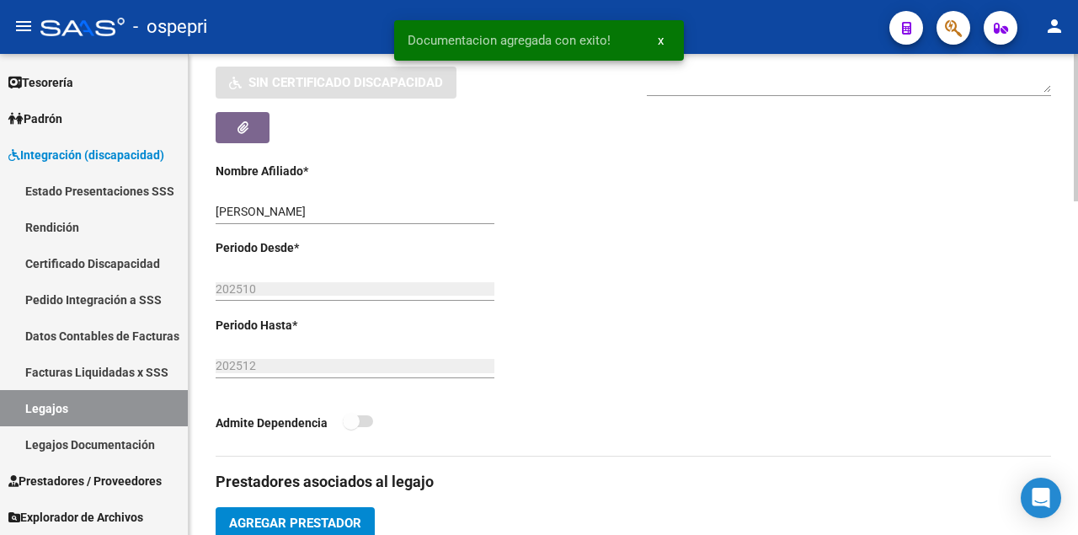
scroll to position [0, 0]
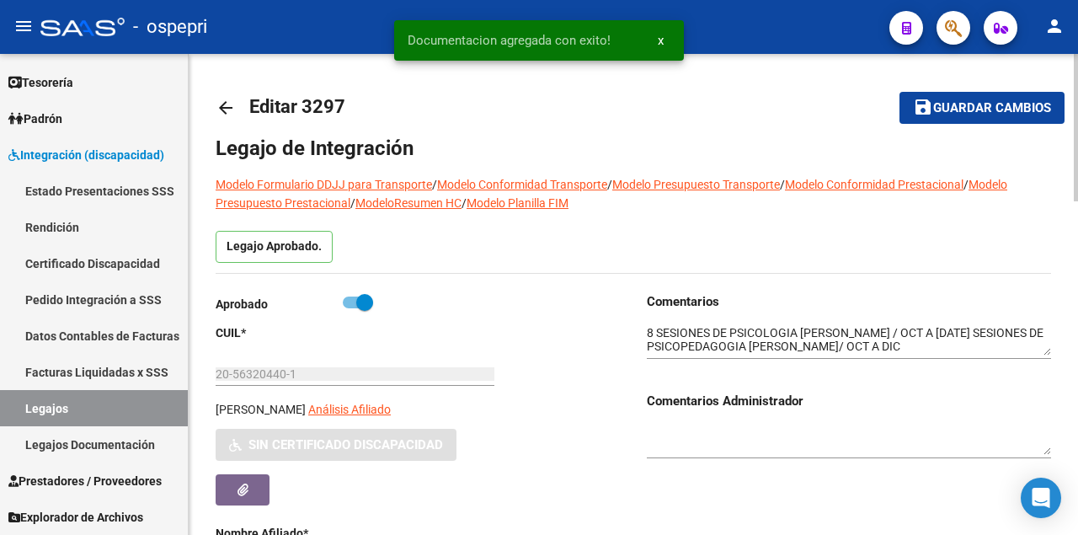
click at [975, 108] on span "Guardar cambios" at bounding box center [992, 108] width 118 height 15
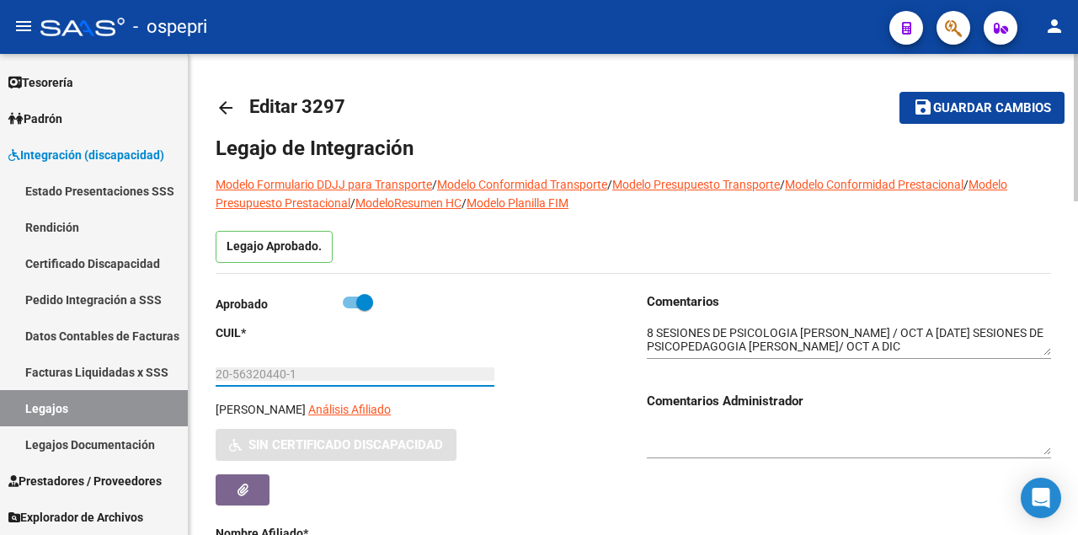
drag, startPoint x: 304, startPoint y: 376, endPoint x: 199, endPoint y: 377, distance: 105.3
click at [950, 104] on span "Guardar cambios" at bounding box center [992, 108] width 118 height 15
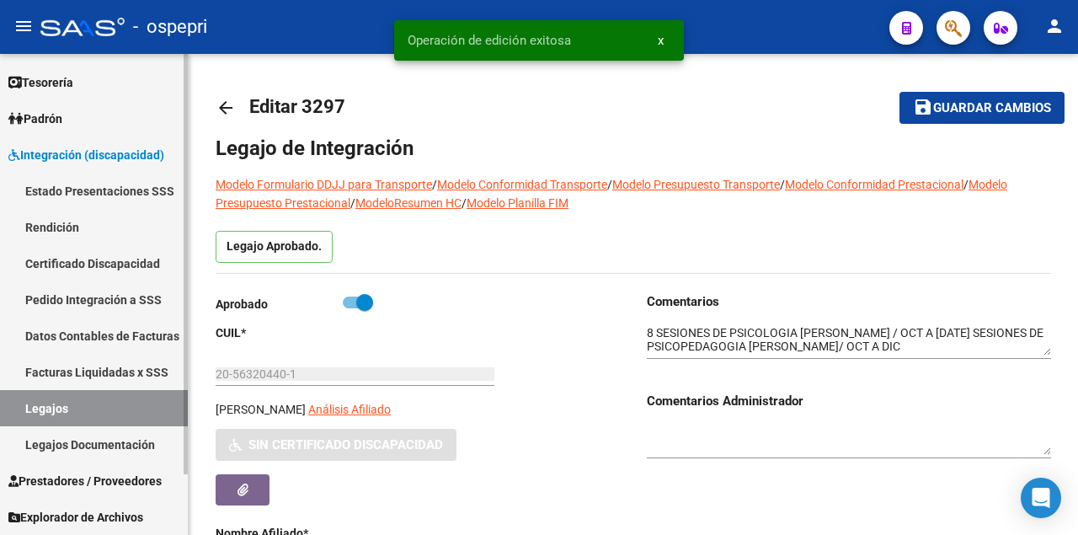
click at [88, 253] on link "Certificado Discapacidad" at bounding box center [94, 263] width 188 height 36
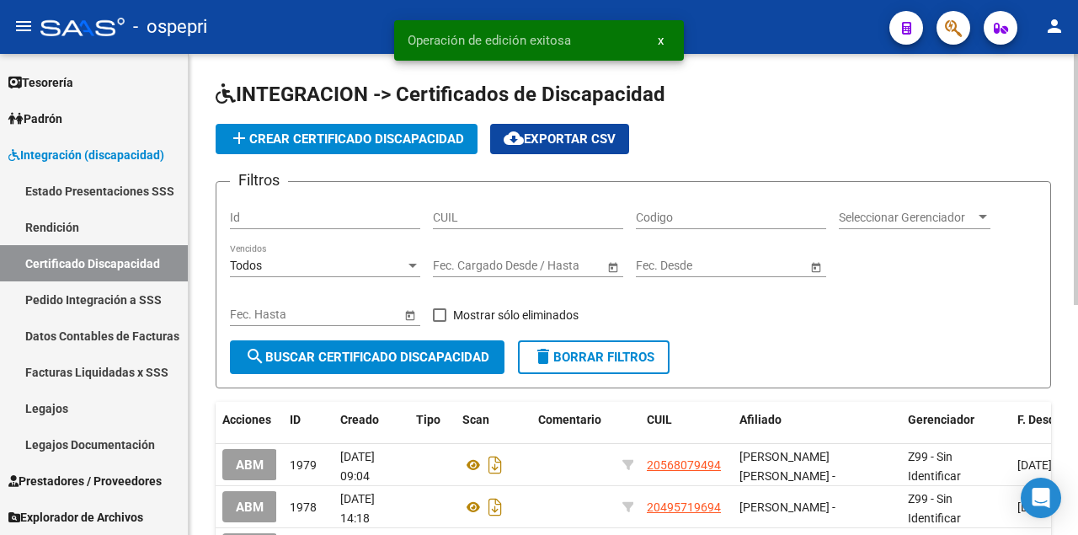
click at [354, 136] on span "add Crear Certificado Discapacidad" at bounding box center [346, 138] width 235 height 15
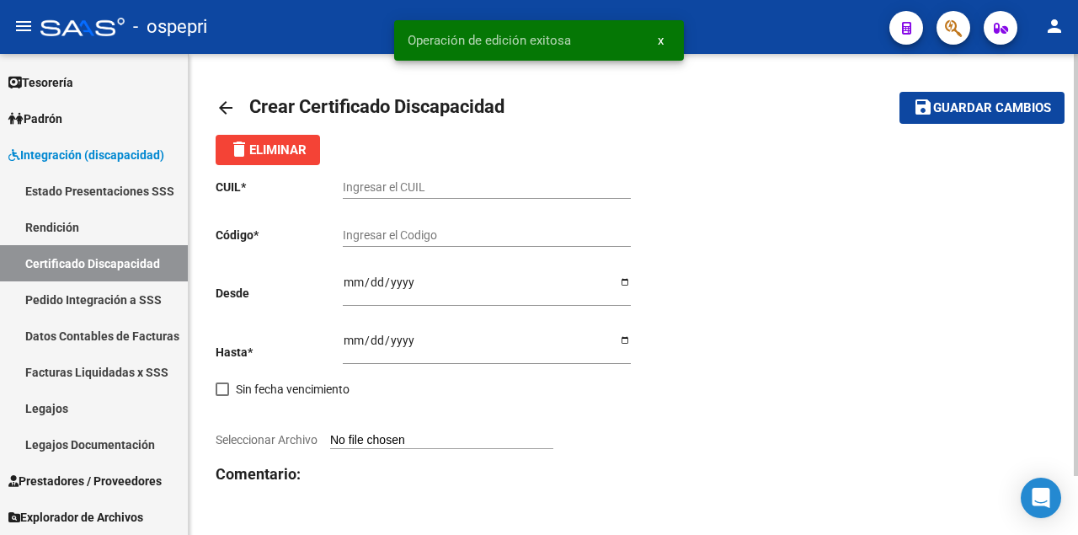
click at [378, 188] on input "Ingresar el CUIL" at bounding box center [487, 187] width 288 height 14
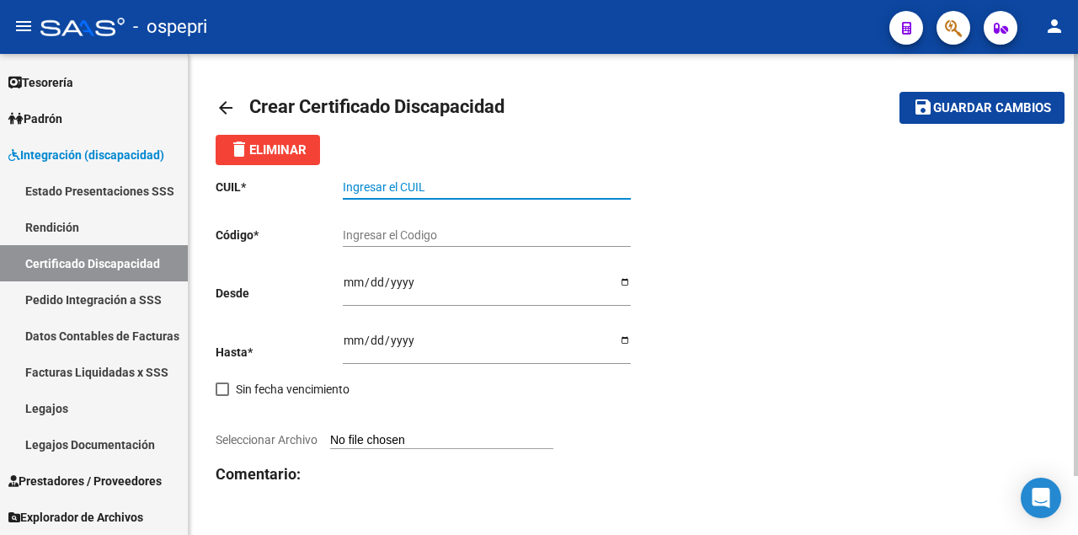
paste input "20-56320440-1"
type input "20-56320440-1"
click at [379, 236] on input "Ingresar el Codigo" at bounding box center [487, 235] width 288 height 14
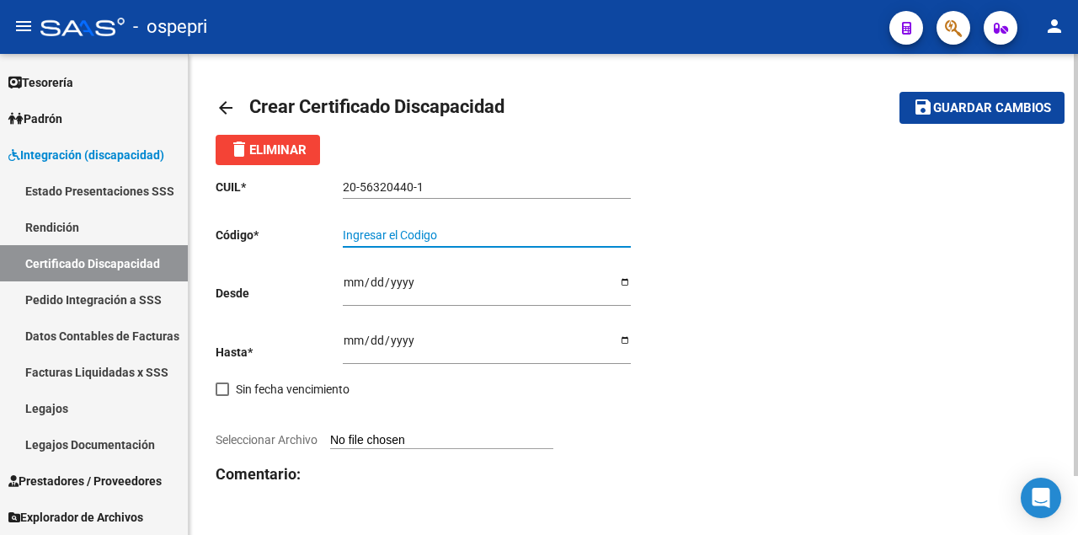
paste input "20-56320440-1"
type input "20-56320440-1"
drag, startPoint x: 623, startPoint y: 460, endPoint x: 537, endPoint y: 413, distance: 97.6
click at [623, 460] on div "CUIL * 20-56320440-1 Ingresar el CUIL Código * 20-56320440-1 Ingresar el Codigo…" at bounding box center [425, 363] width 418 height 397
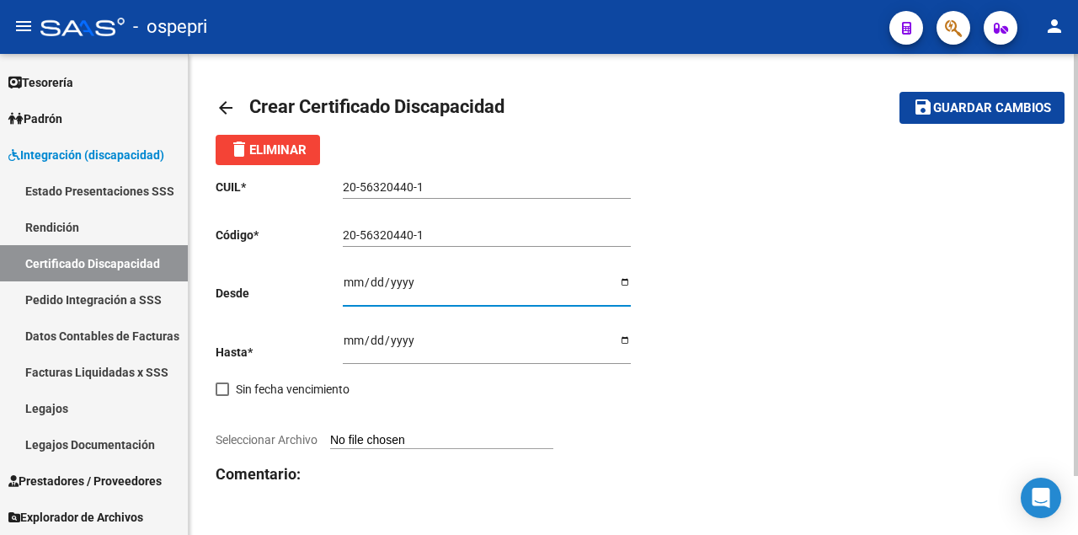
click at [349, 280] on input "Ingresar fec. Desde" at bounding box center [487, 287] width 288 height 25
type input "[DATE]"
click at [348, 342] on input "Ingresar fec. Hasta" at bounding box center [487, 345] width 288 height 25
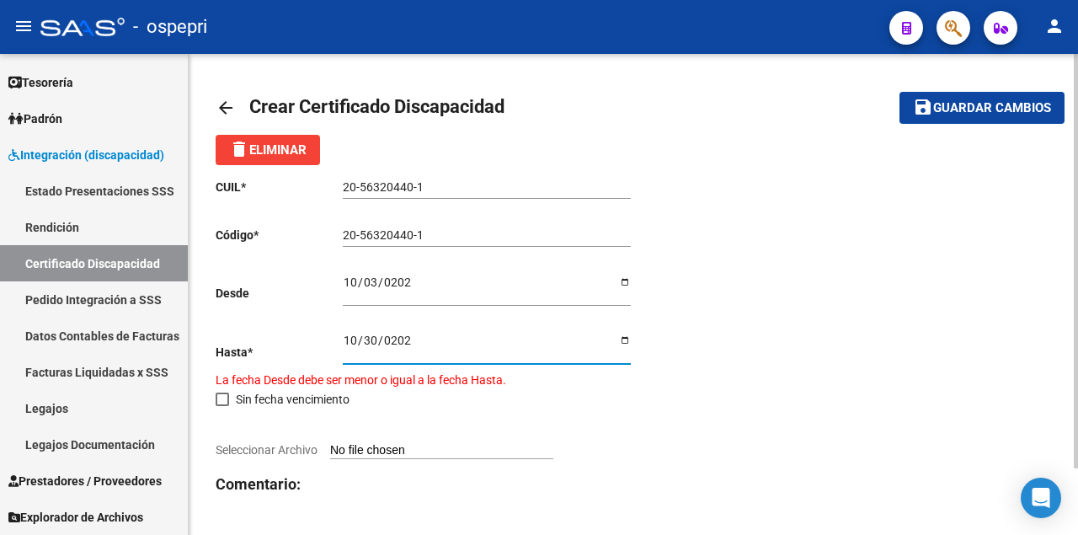
type input "[DATE]"
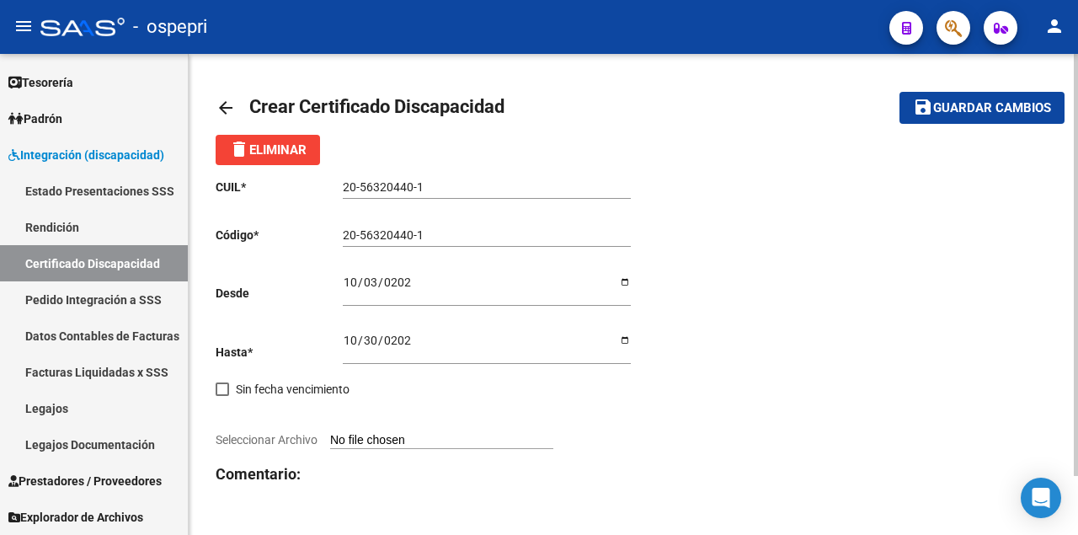
click at [362, 437] on input "Seleccionar Archivo" at bounding box center [441, 441] width 223 height 16
type input "C:\fakepath\CUD [PERSON_NAME] (1).pdf"
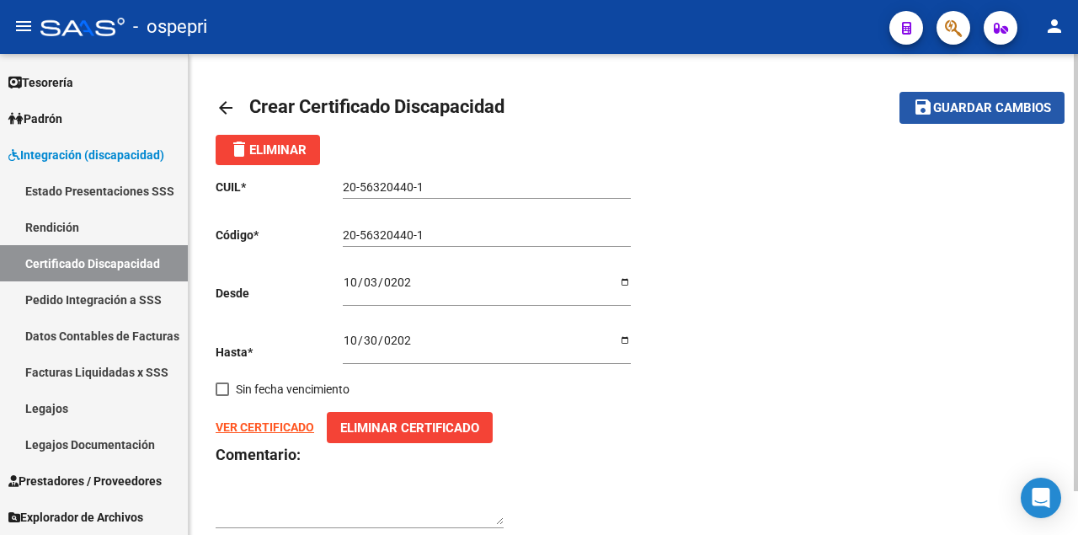
click at [967, 106] on span "Guardar cambios" at bounding box center [992, 108] width 118 height 15
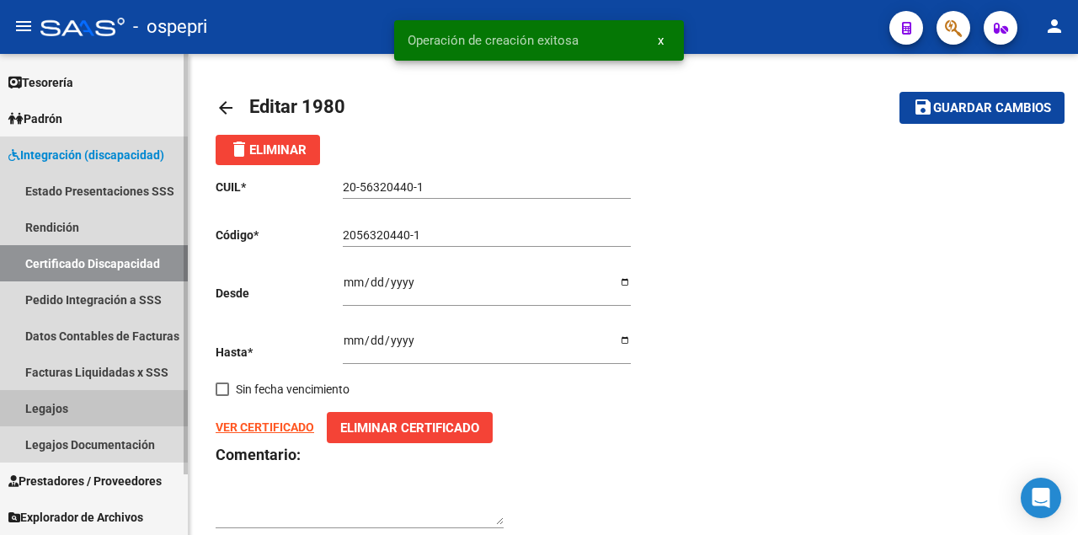
click at [62, 415] on link "Legajos" at bounding box center [94, 408] width 188 height 36
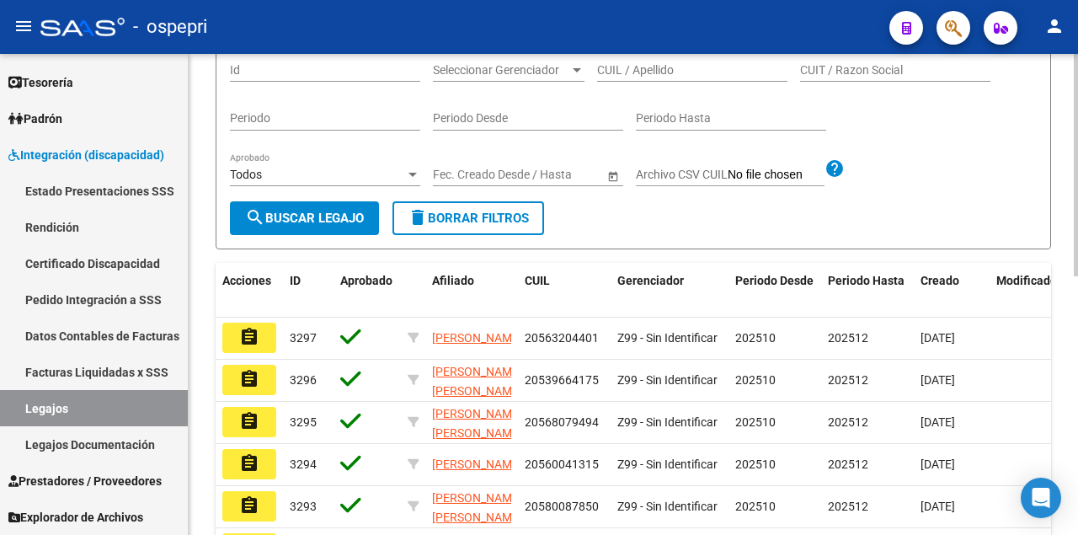
scroll to position [224, 0]
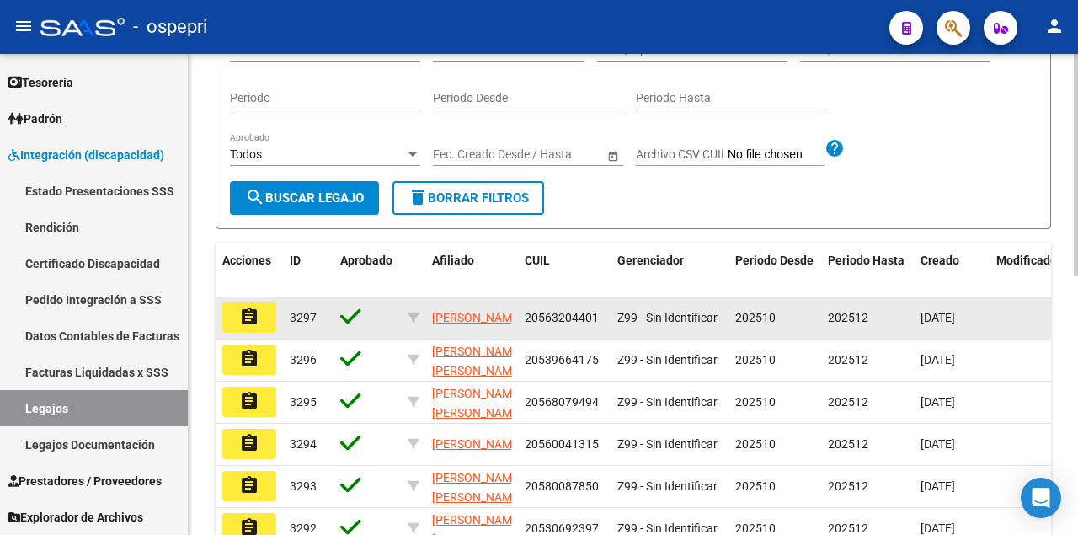
click at [251, 327] on mat-icon "assignment" at bounding box center [249, 316] width 20 height 20
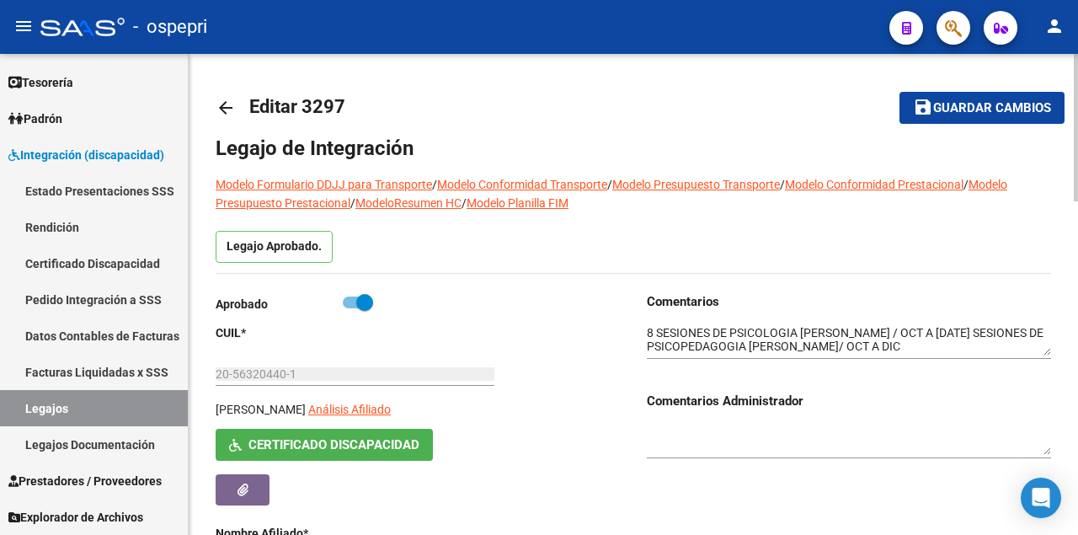
drag, startPoint x: 969, startPoint y: 112, endPoint x: 930, endPoint y: 89, distance: 45.6
click at [969, 112] on span "Guardar cambios" at bounding box center [992, 108] width 118 height 15
